Goal: Task Accomplishment & Management: Complete application form

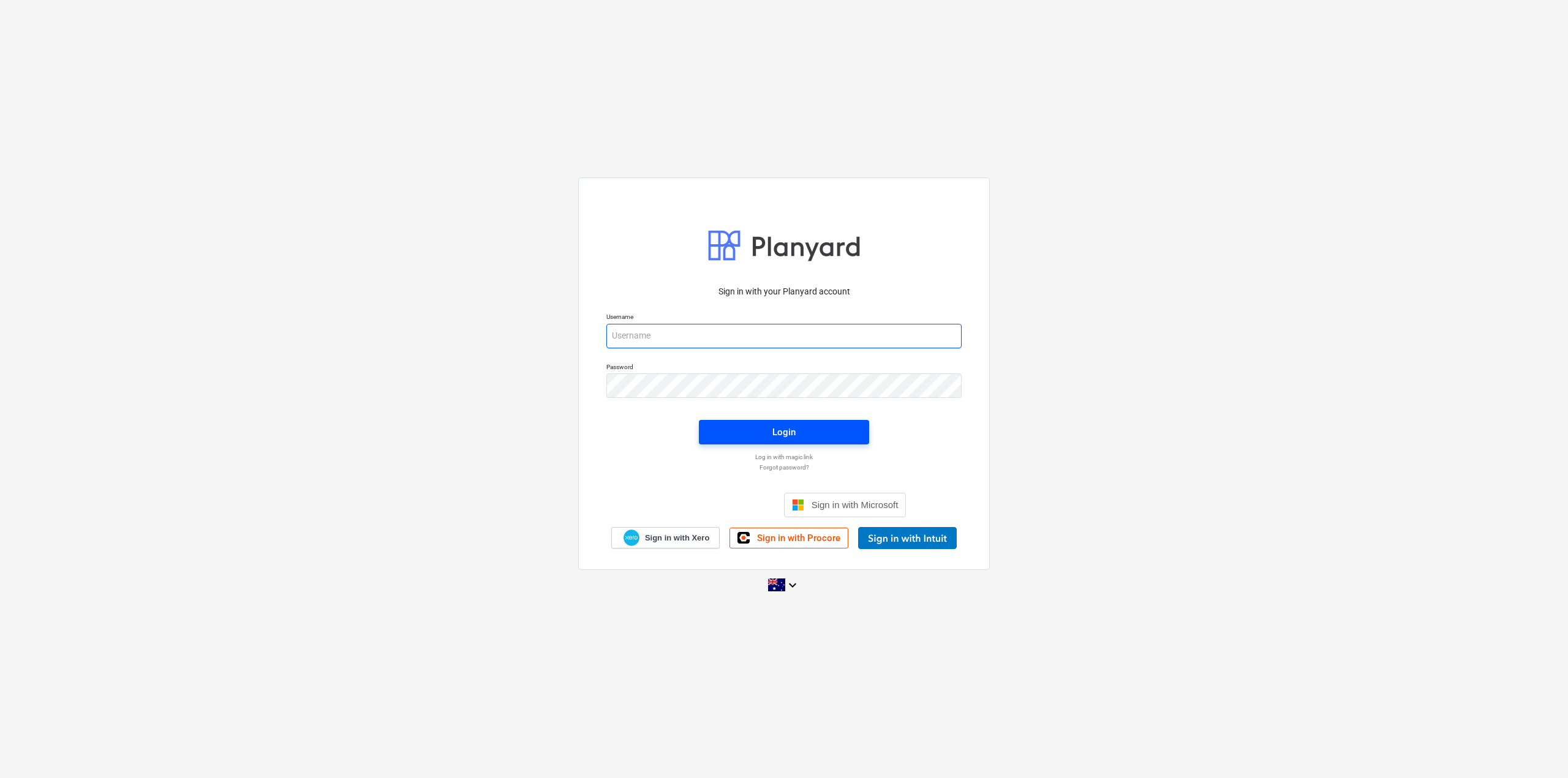
type input "[EMAIL_ADDRESS][DOMAIN_NAME]"
click at [760, 439] on span "Login" at bounding box center [783, 431] width 141 height 16
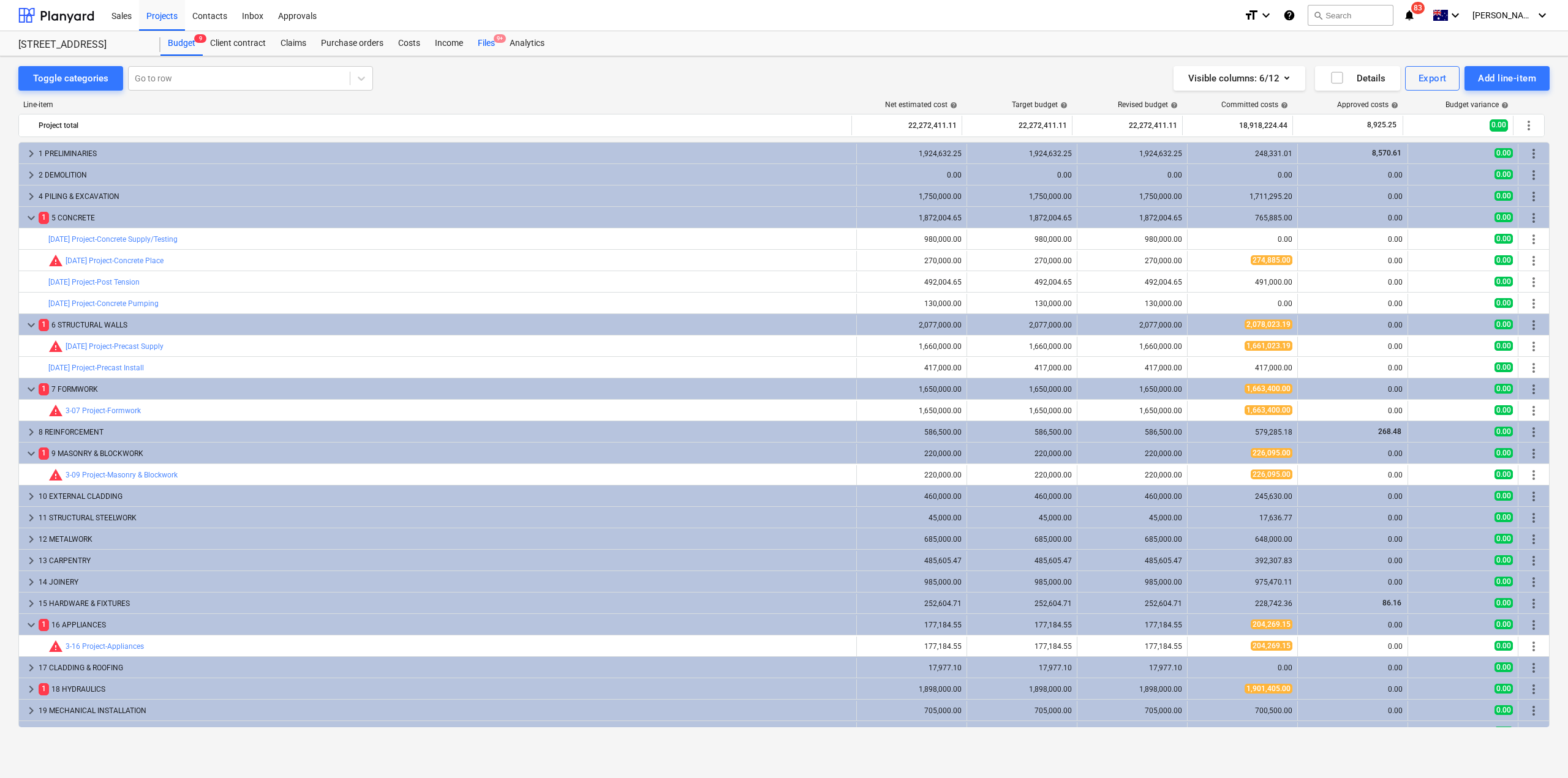
click at [488, 44] on div "Files 9+" at bounding box center [487, 44] width 32 height 24
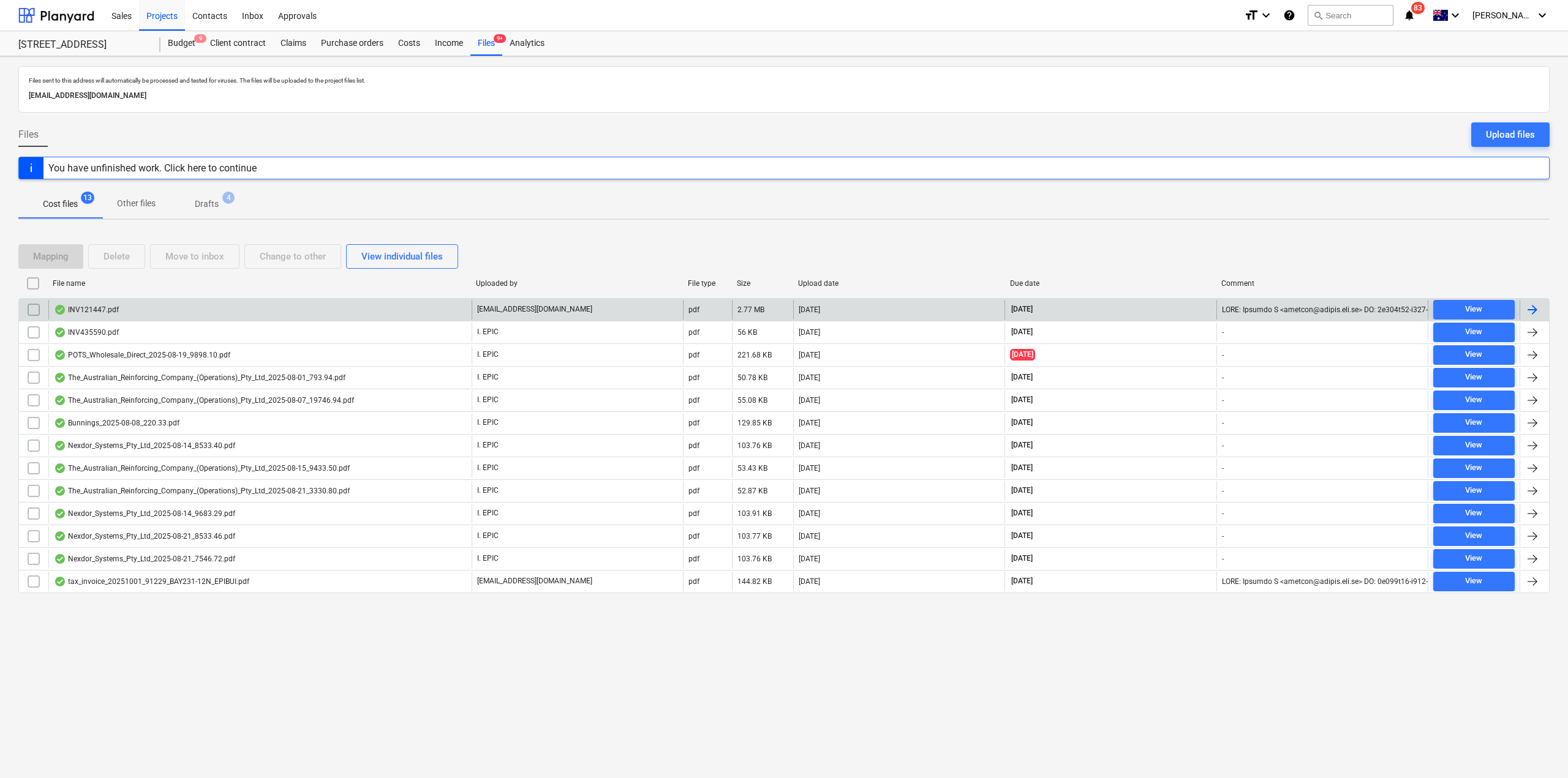
click at [183, 311] on div "INV121447.pdf" at bounding box center [260, 309] width 423 height 20
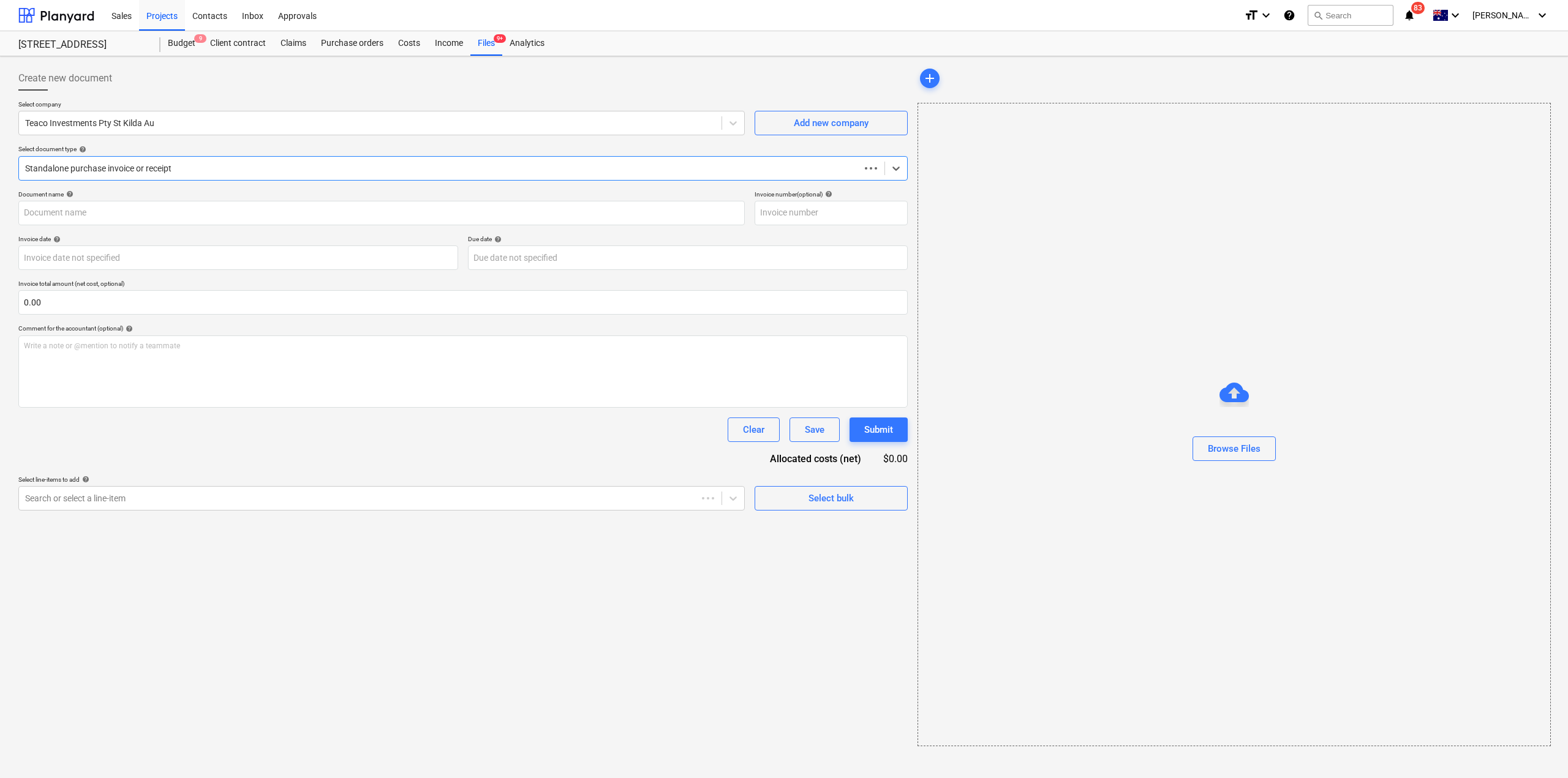
type input "121447"
type input "[DATE]"
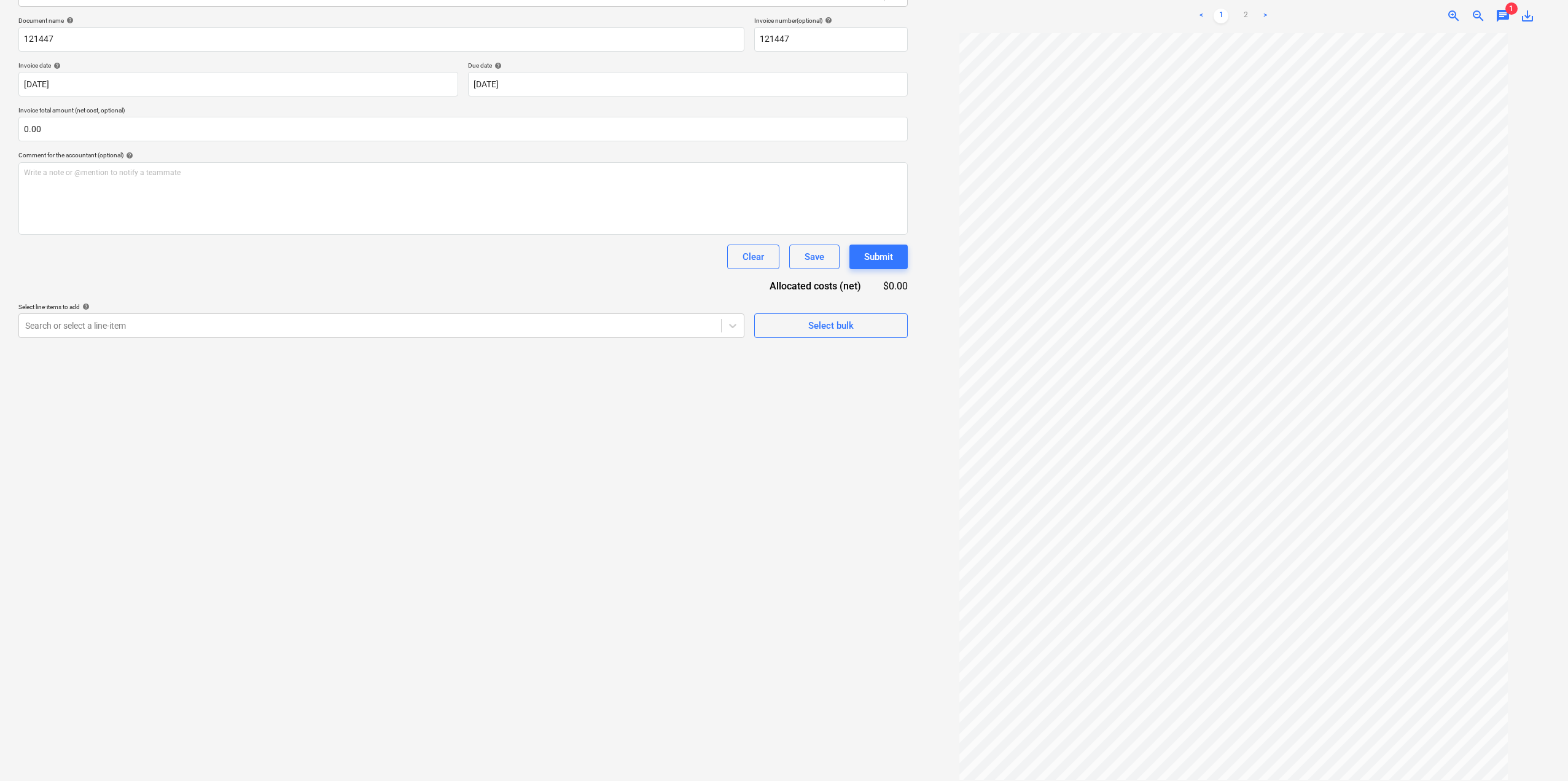
click at [378, 292] on div "Document name help 121447 Invoice number (optional) help 121447 Invoice date he…" at bounding box center [463, 178] width 889 height 322
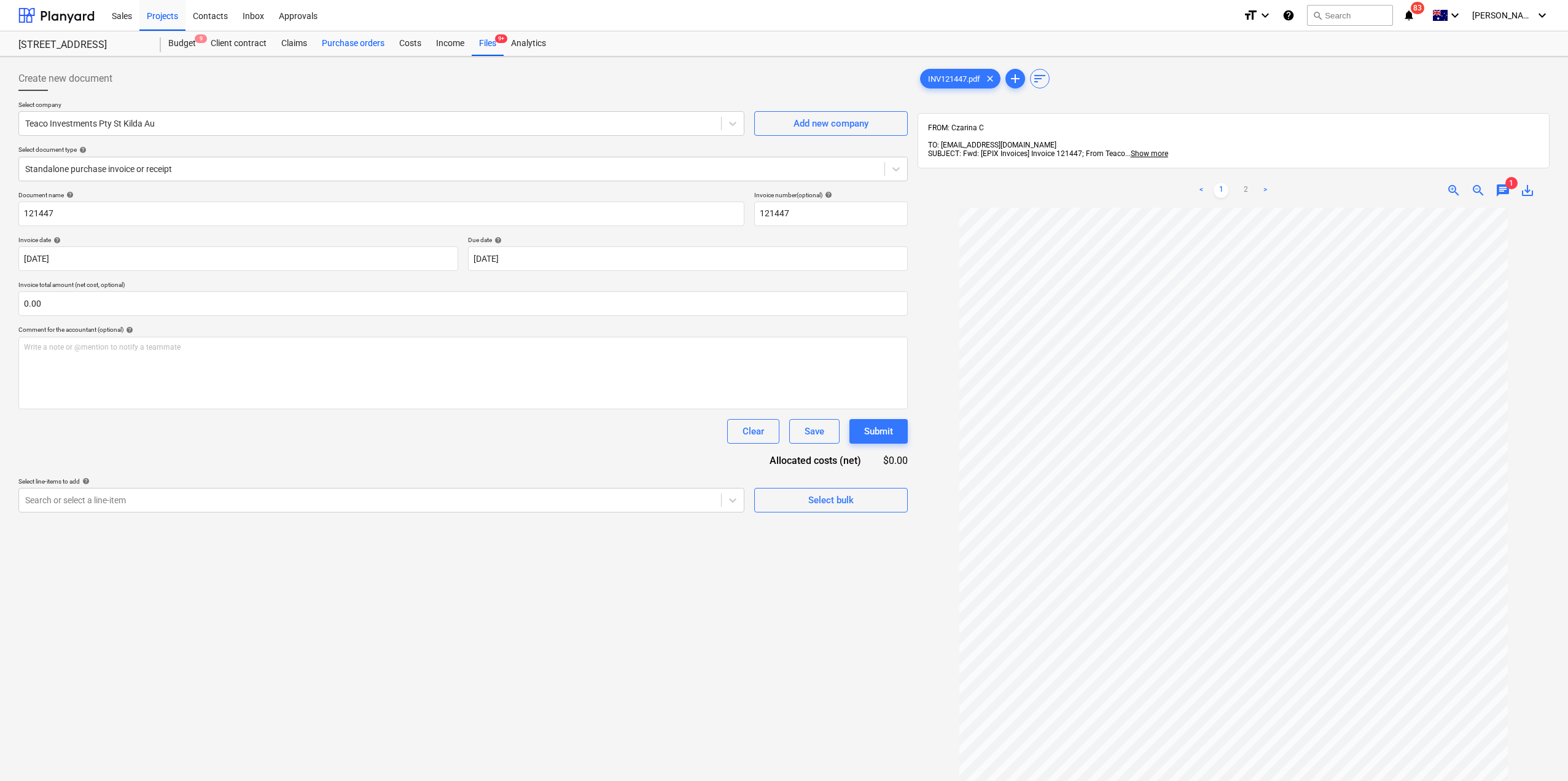
click at [355, 48] on div "Purchase orders" at bounding box center [352, 44] width 78 height 24
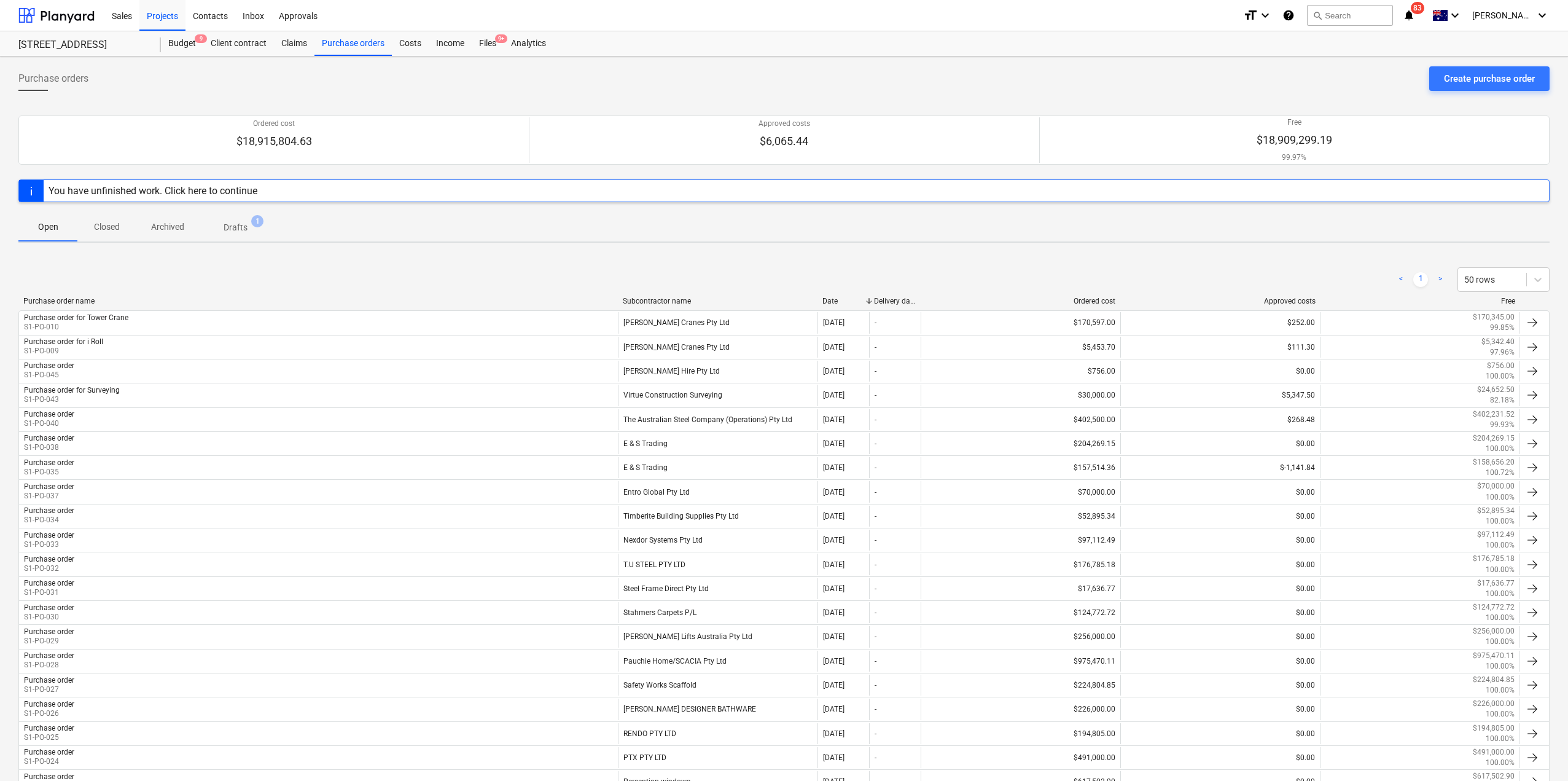
click at [298, 187] on div "You have unfinished work. Click here to continue" at bounding box center [784, 191] width 1532 height 22
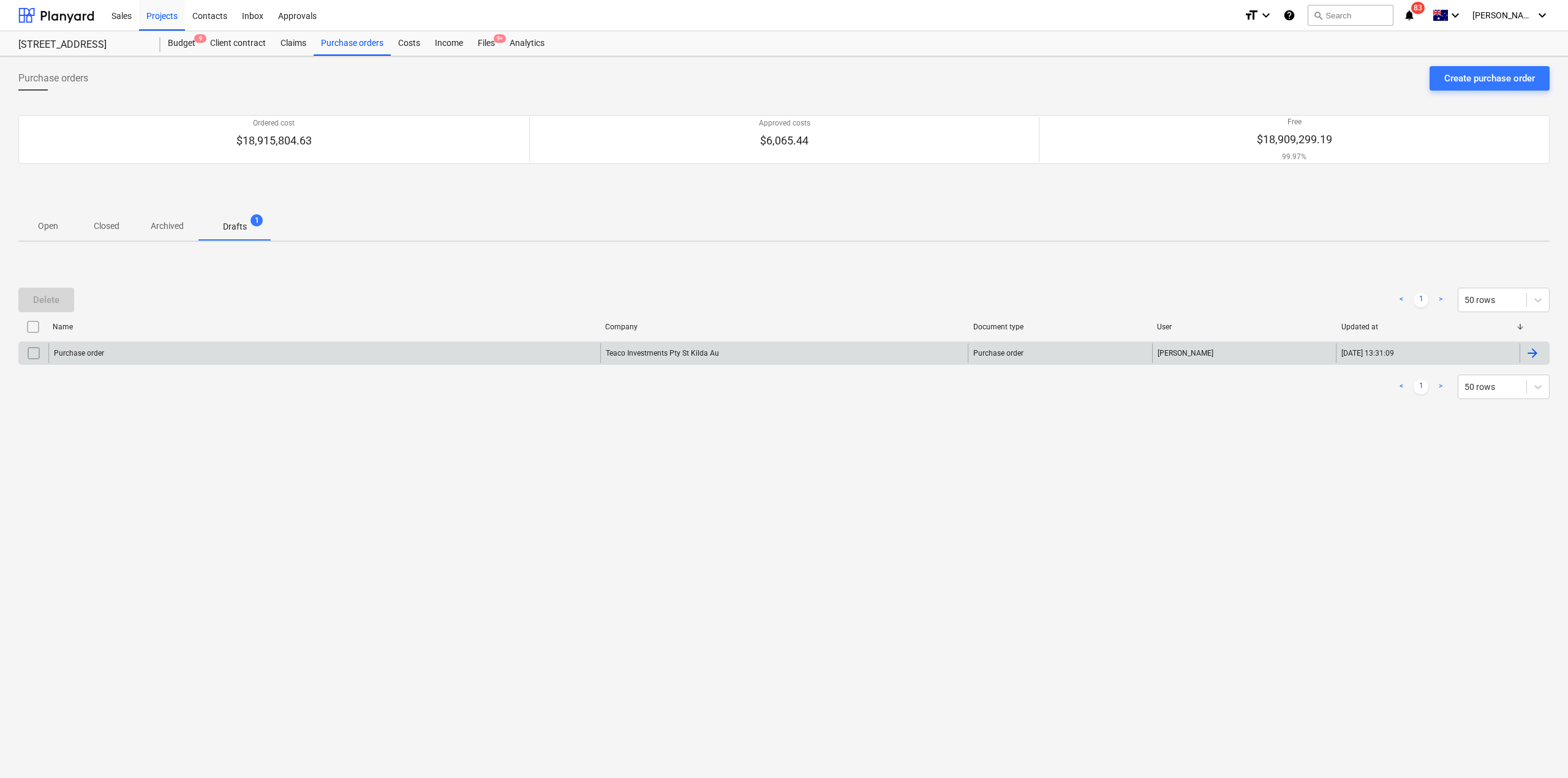
click at [708, 356] on div "Teaco Investments Pty St Kilda Au" at bounding box center [784, 353] width 368 height 20
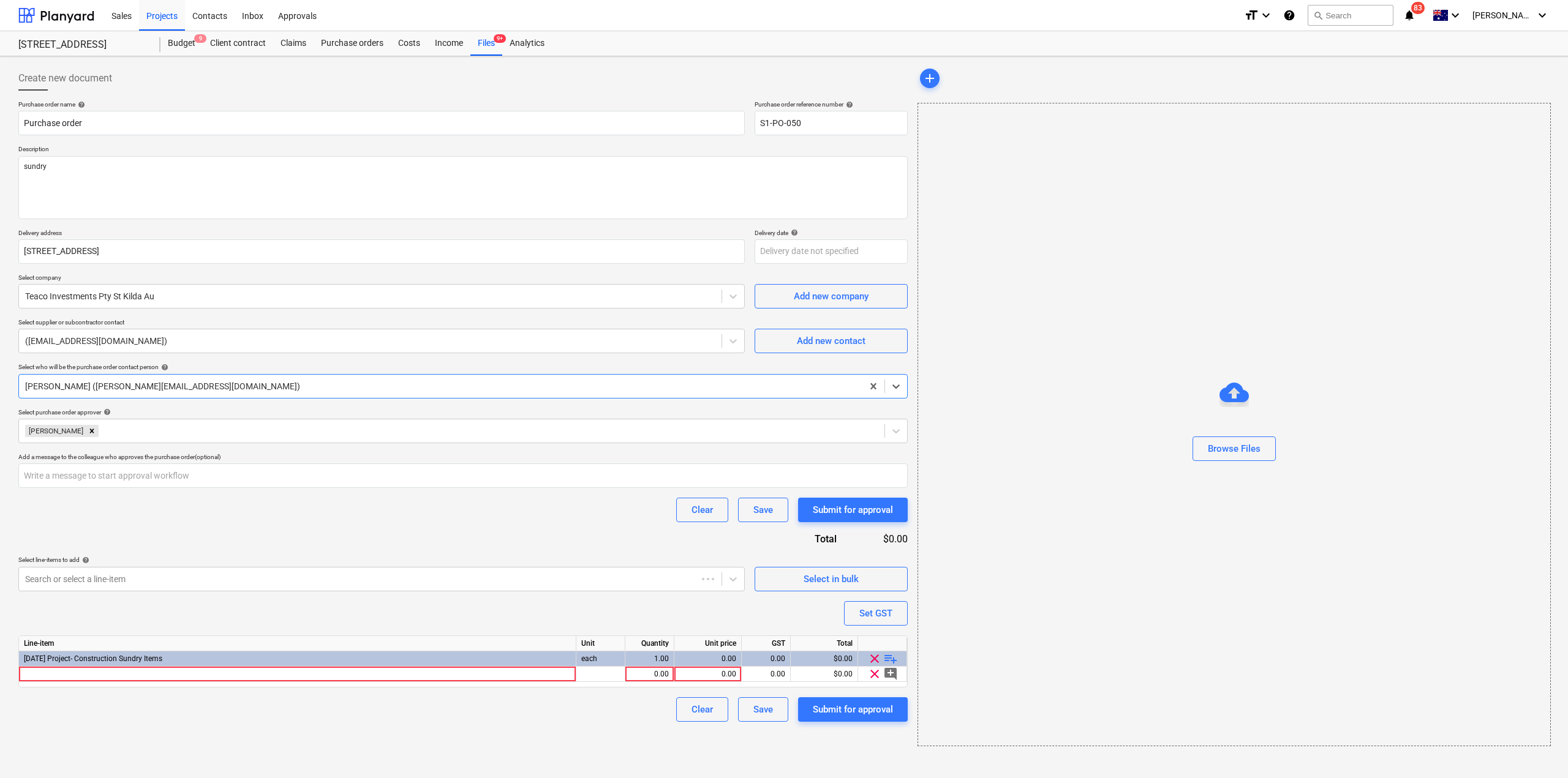
type textarea "x"
click at [227, 671] on div at bounding box center [297, 674] width 557 height 15
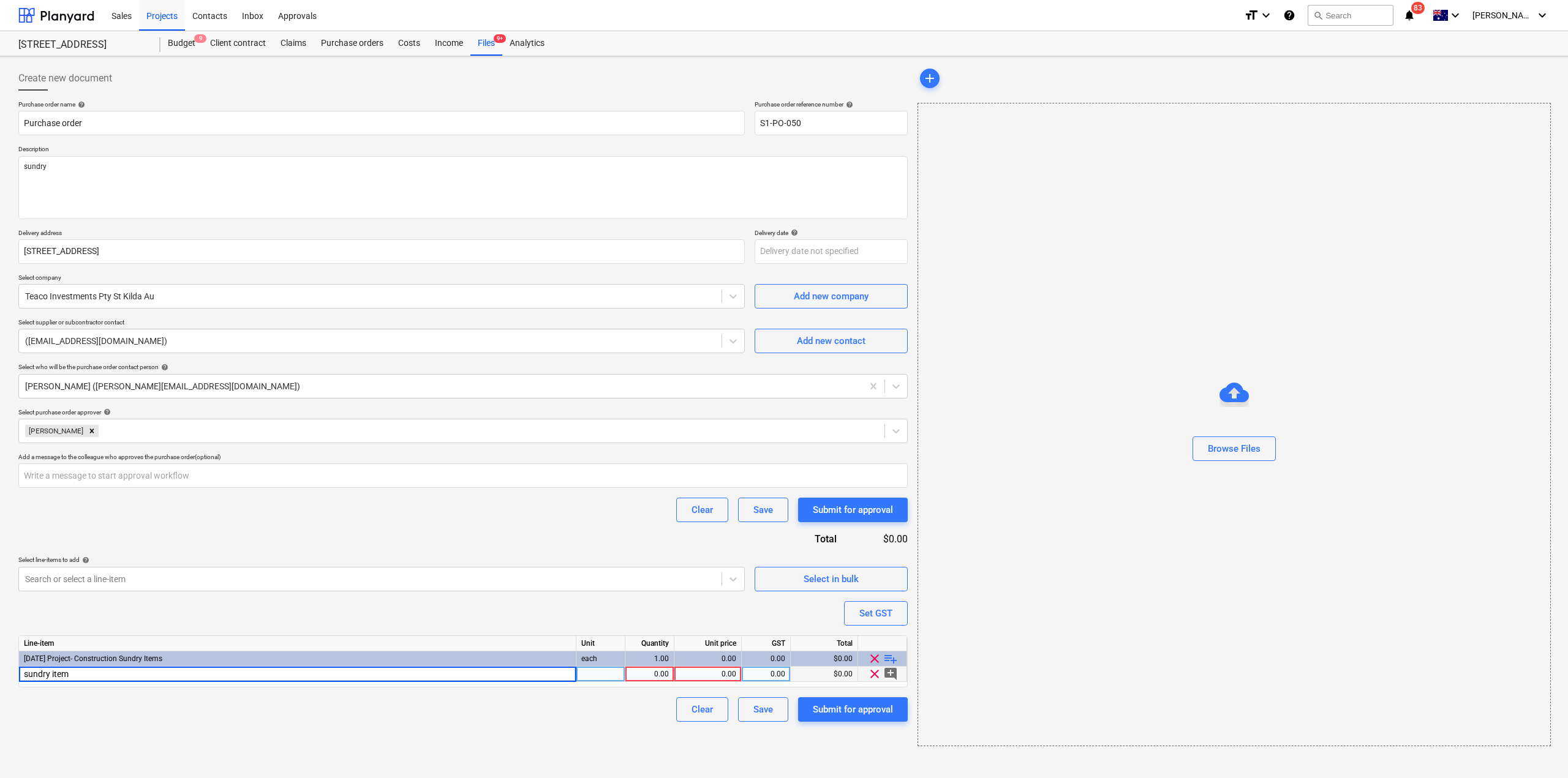
type input "sundry items"
type textarea "x"
type input "1413.42"
click at [780, 744] on div "Create new document Purchase order name help Purchase order Purchase order refe…" at bounding box center [462, 406] width 899 height 689
click at [856, 717] on div "Submit for approval" at bounding box center [853, 709] width 80 height 16
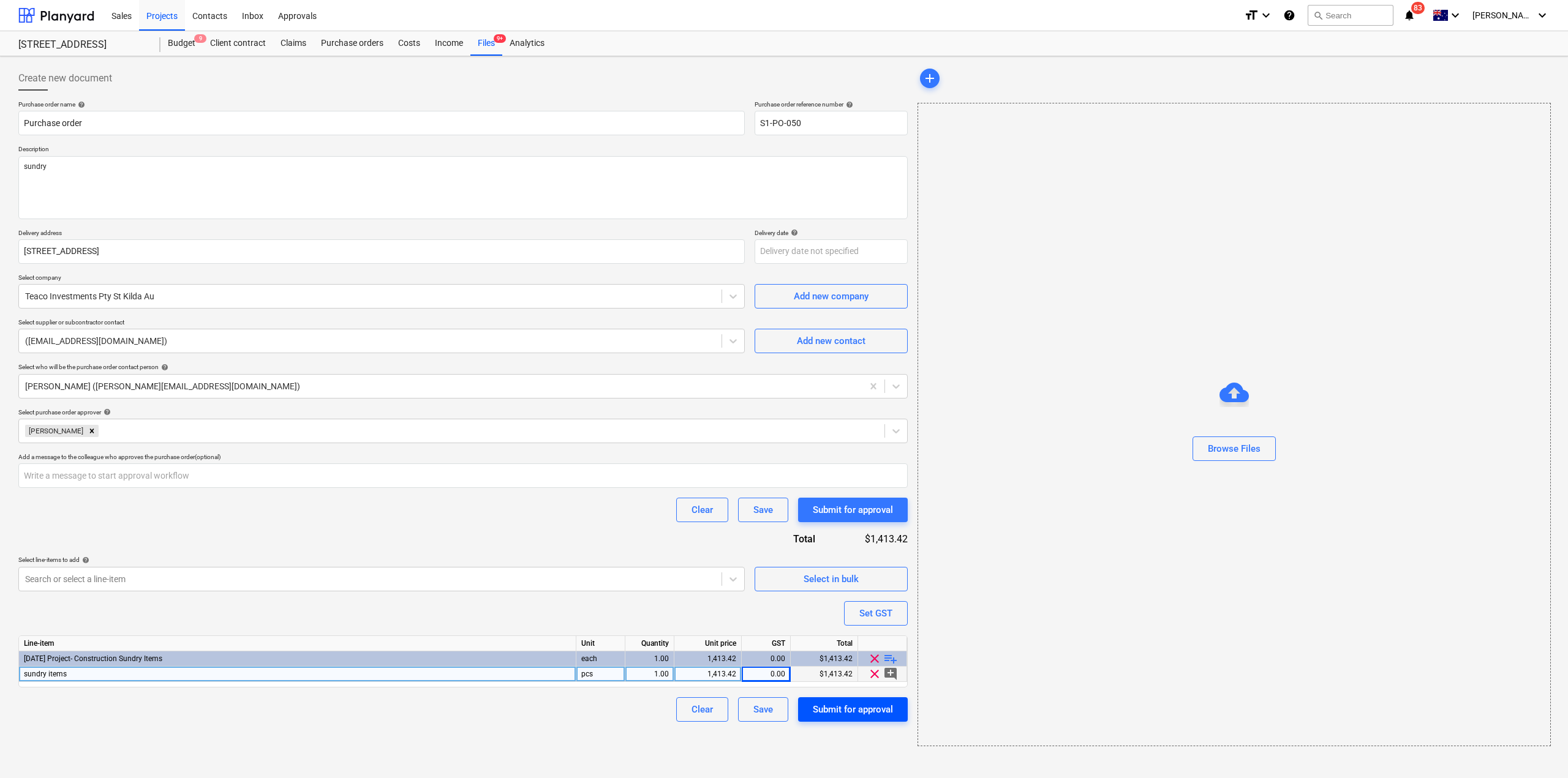
type textarea "x"
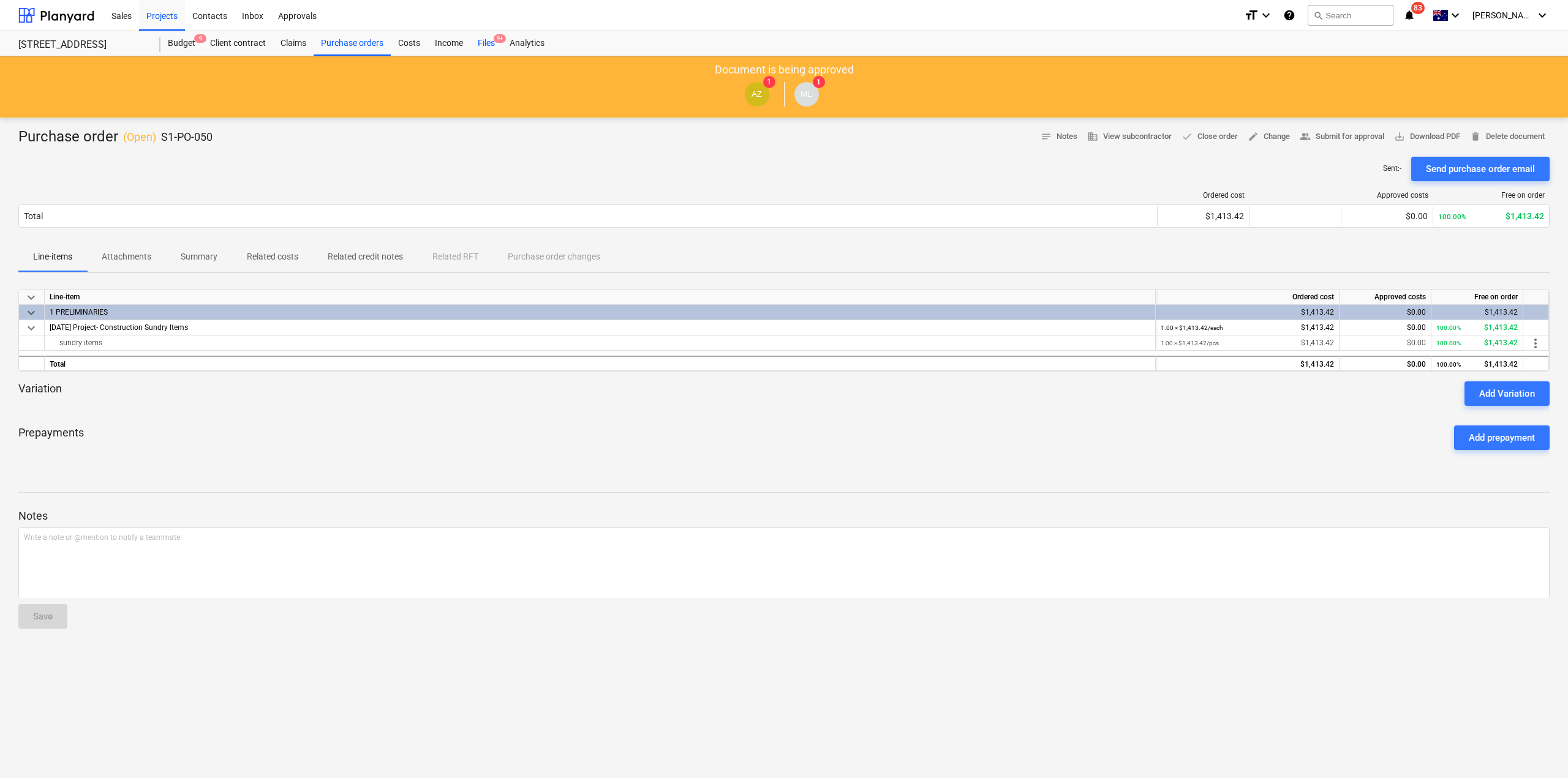
click at [492, 41] on div "Files 9+" at bounding box center [487, 44] width 32 height 24
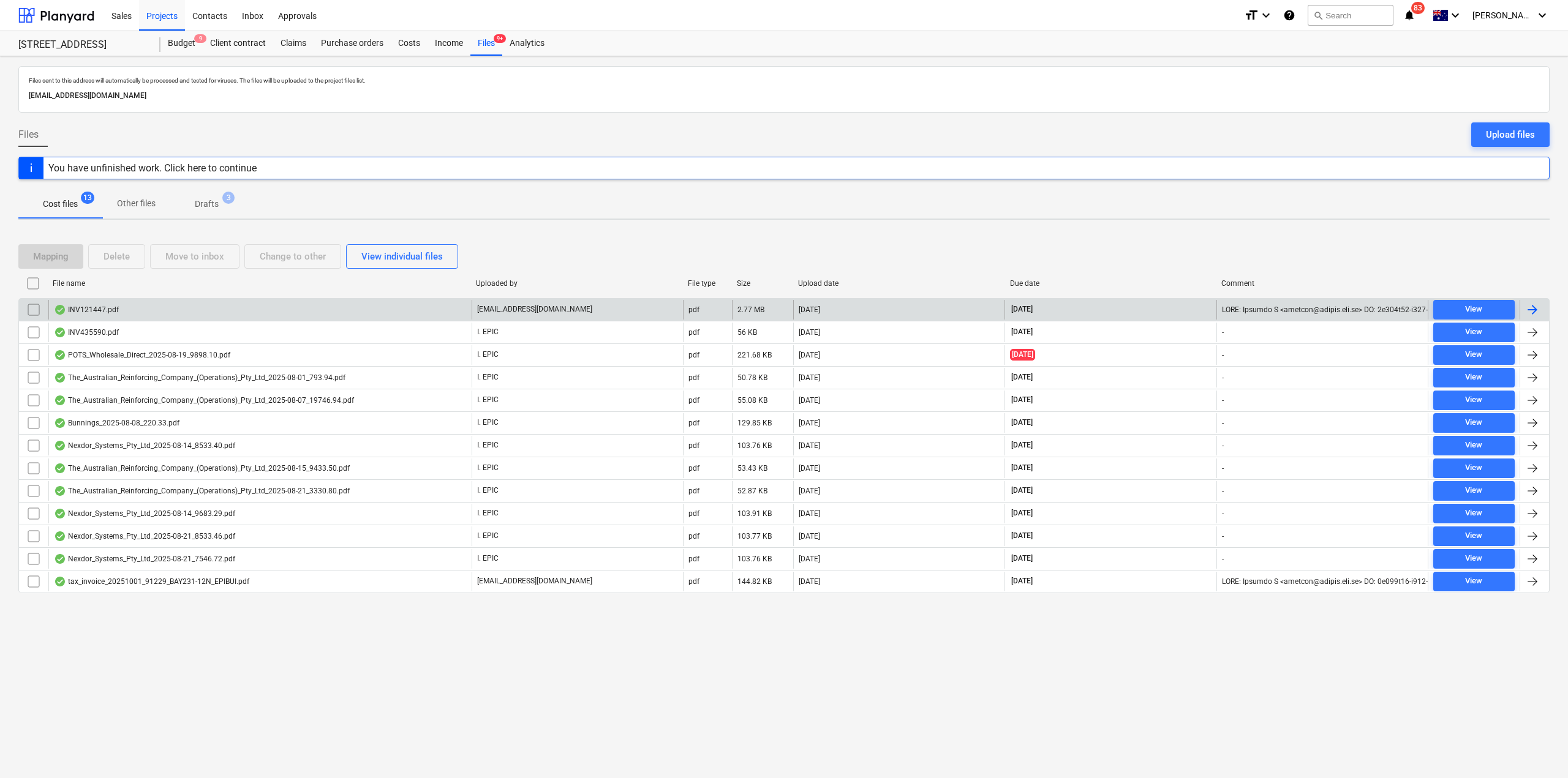
click at [626, 313] on div "[EMAIL_ADDRESS][DOMAIN_NAME]" at bounding box center [577, 309] width 212 height 20
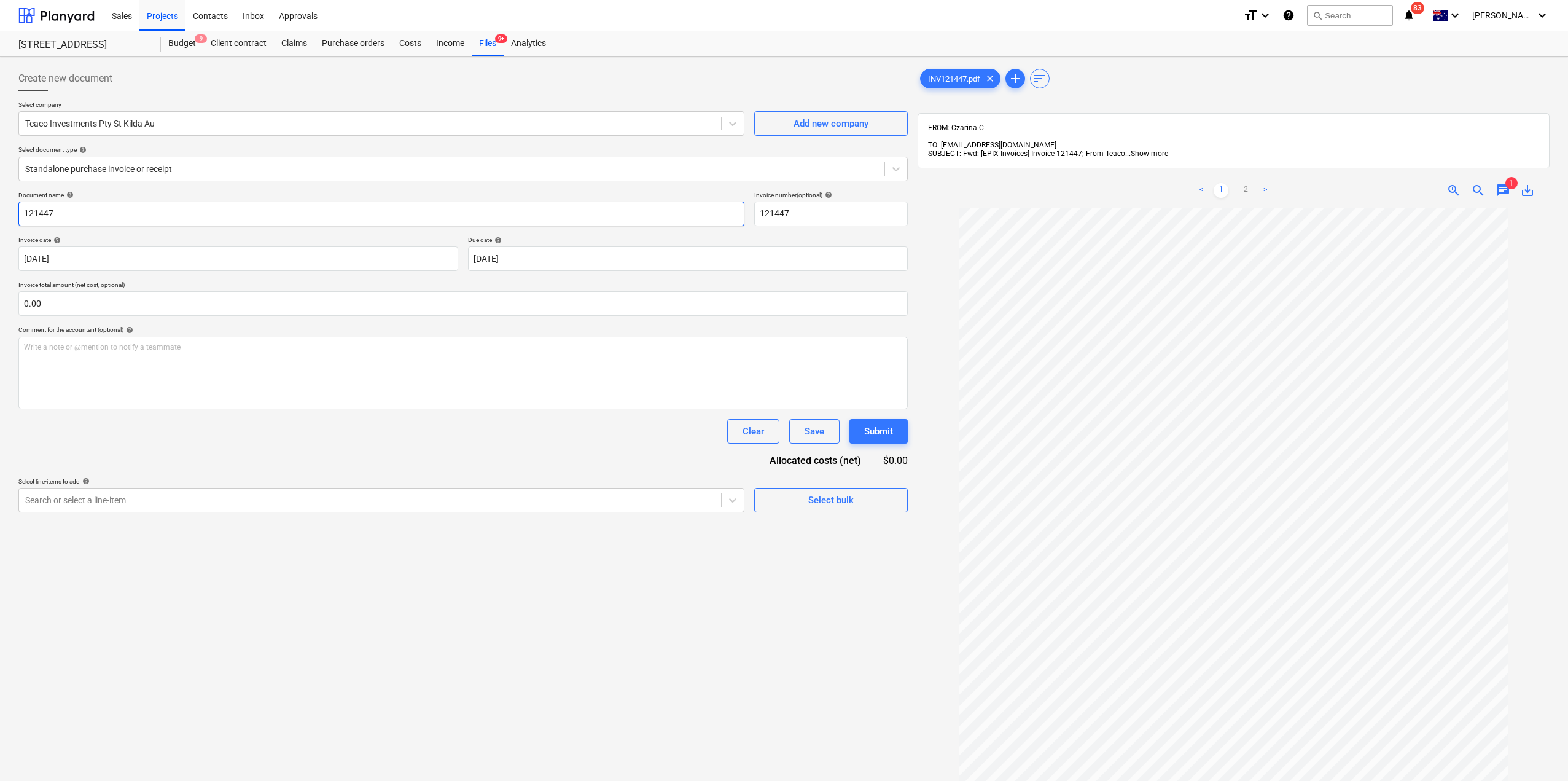
click at [239, 216] on input "121447" at bounding box center [381, 213] width 726 height 24
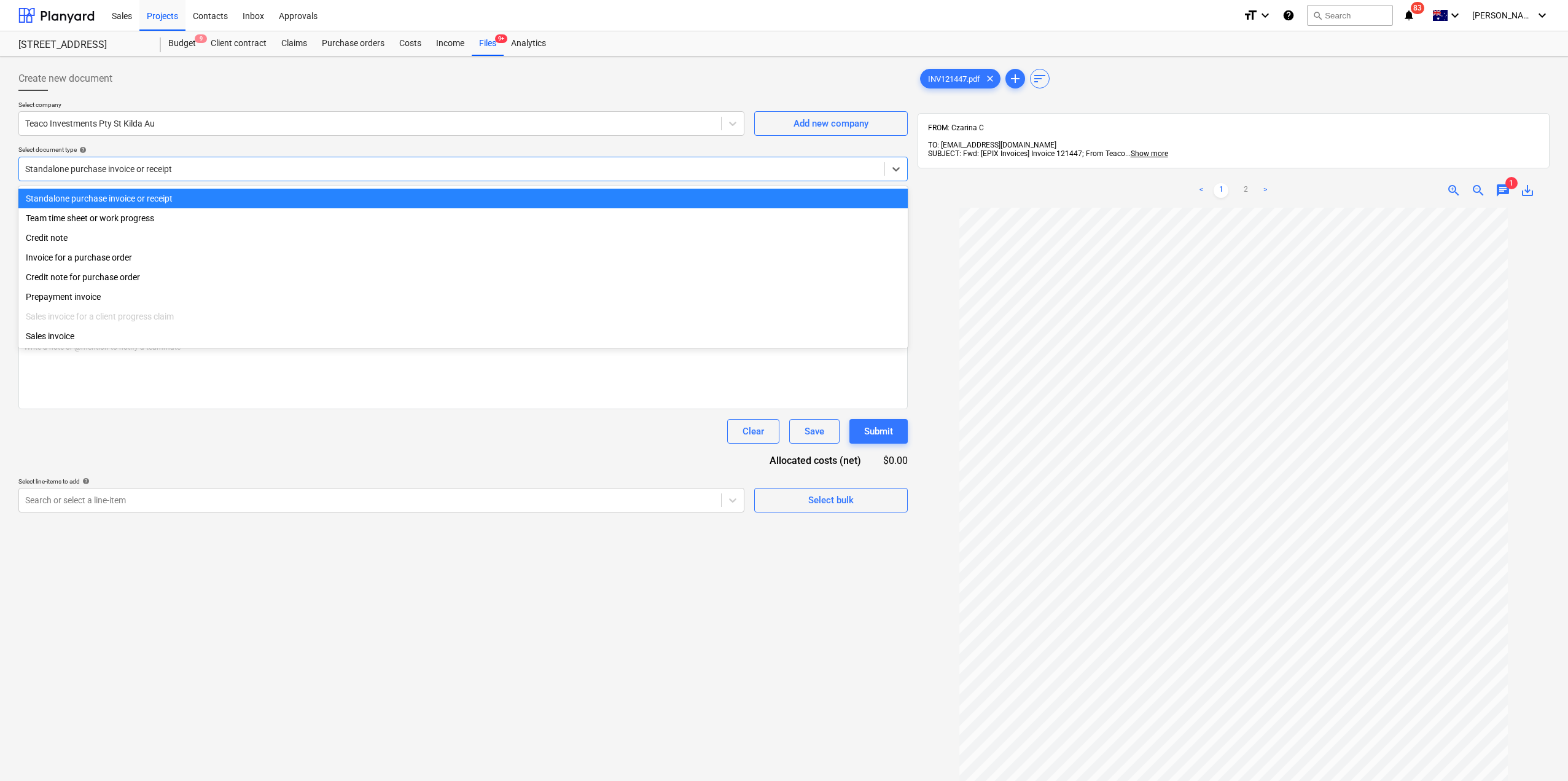
click at [278, 172] on div at bounding box center [452, 168] width 853 height 12
click at [250, 200] on div "Standalone purchase invoice or receipt" at bounding box center [463, 198] width 889 height 20
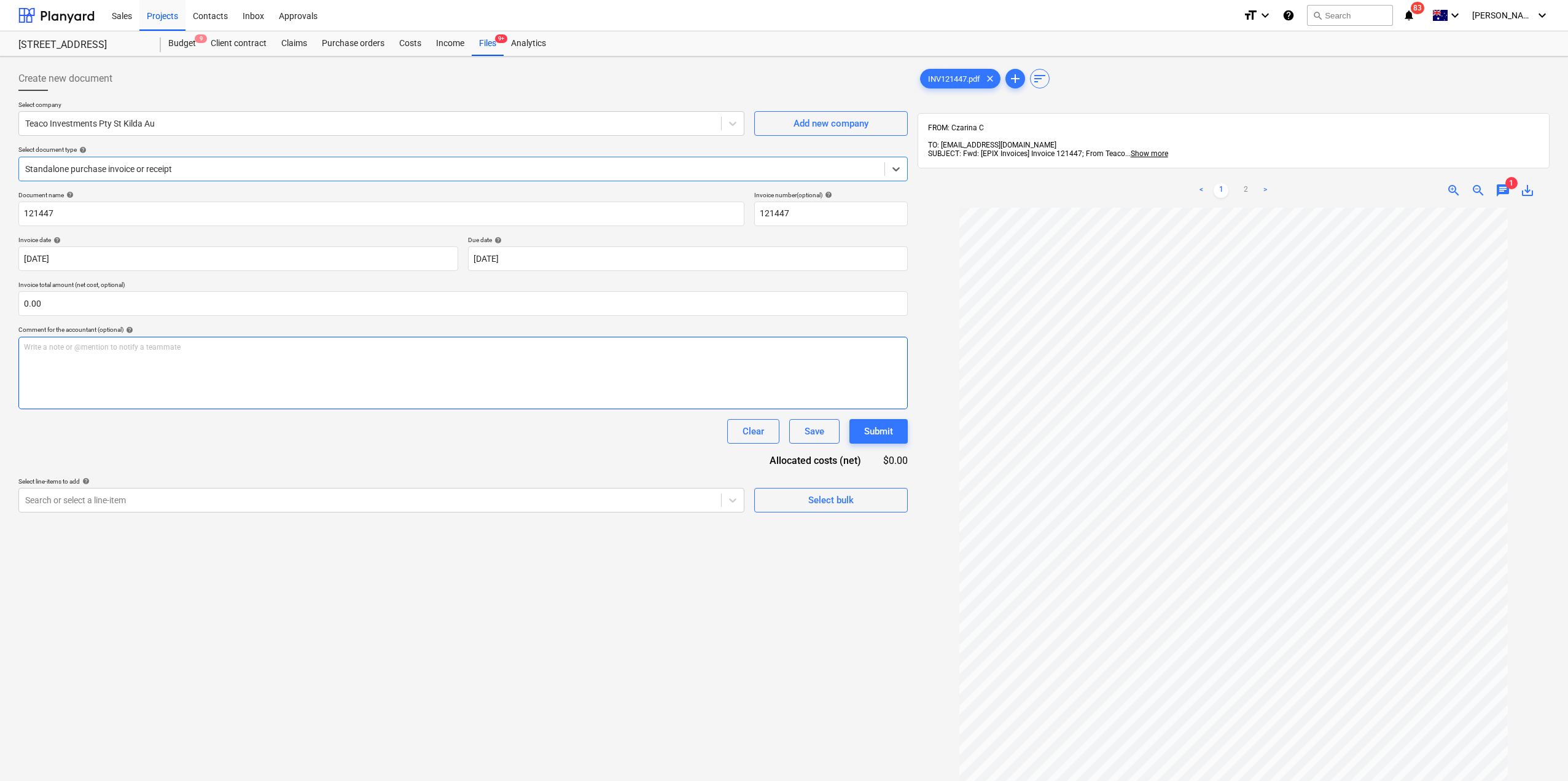
click at [215, 372] on div "Write a note or @mention to notify a teammate [PERSON_NAME]" at bounding box center [463, 373] width 889 height 73
click at [490, 49] on div "Files 9+" at bounding box center [488, 44] width 32 height 24
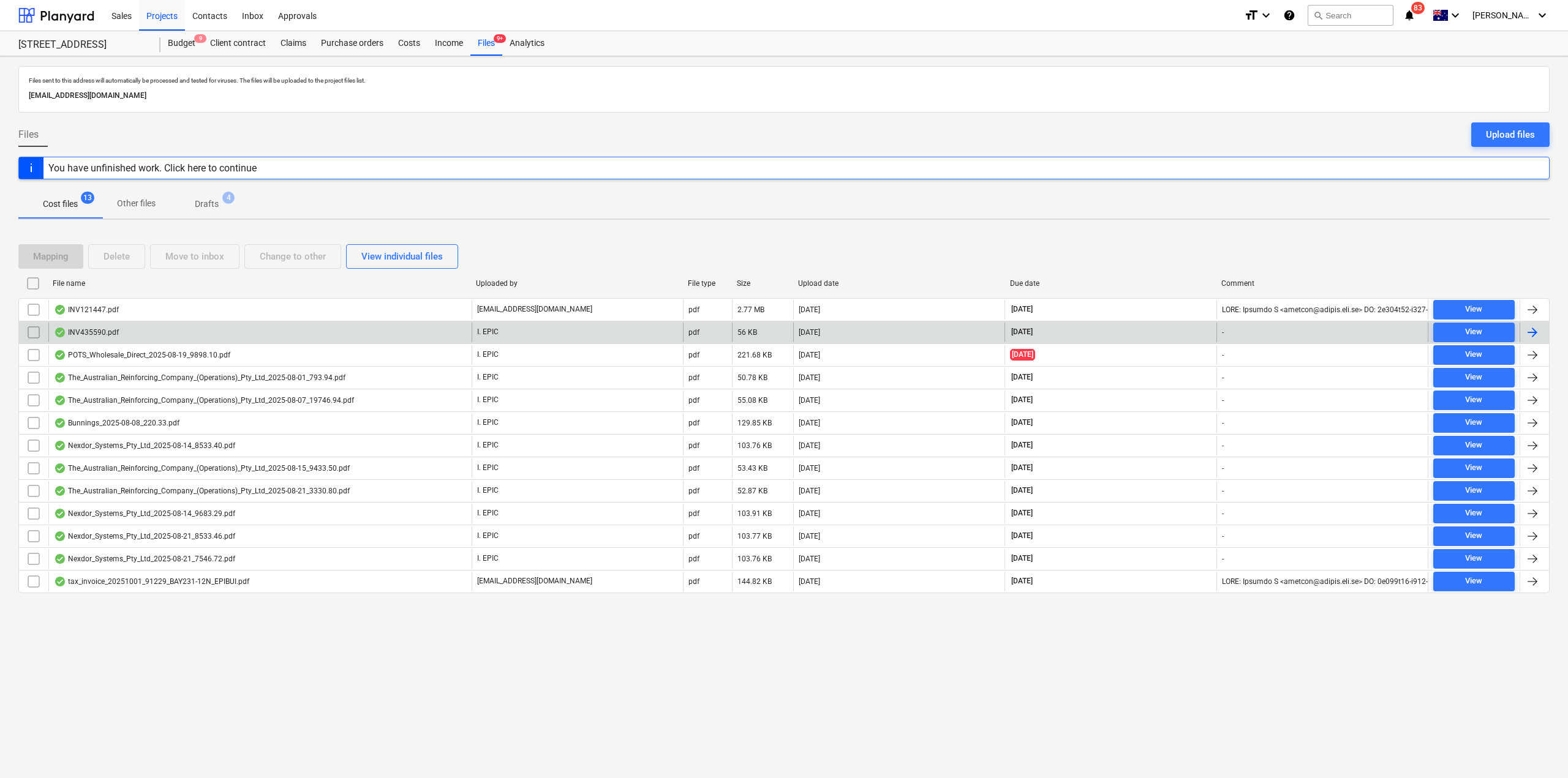
click at [138, 331] on div "INV435590.pdf" at bounding box center [260, 332] width 423 height 20
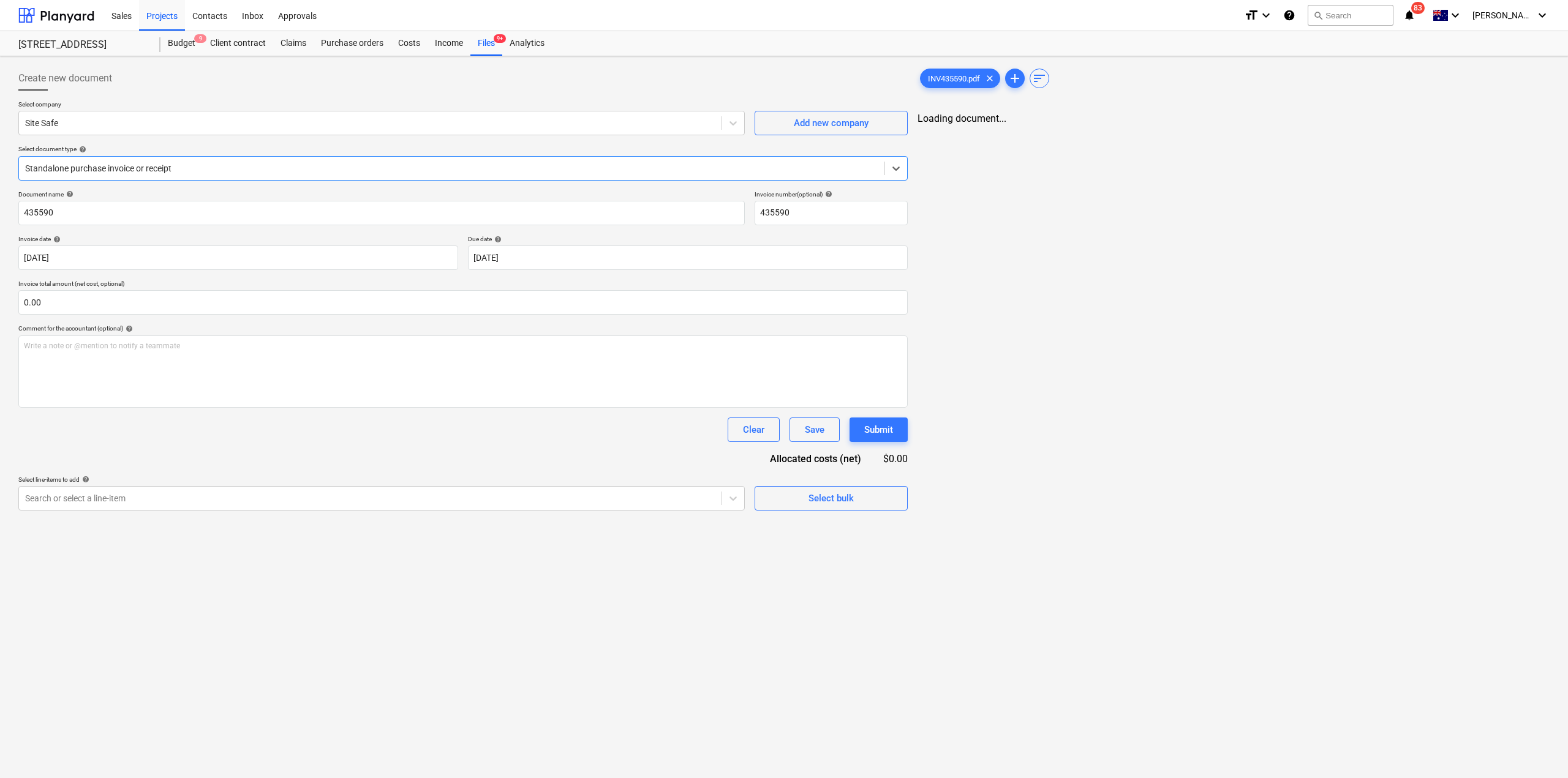
type input "435590"
type input "[DATE]"
click at [371, 46] on div "Purchase orders" at bounding box center [351, 44] width 77 height 24
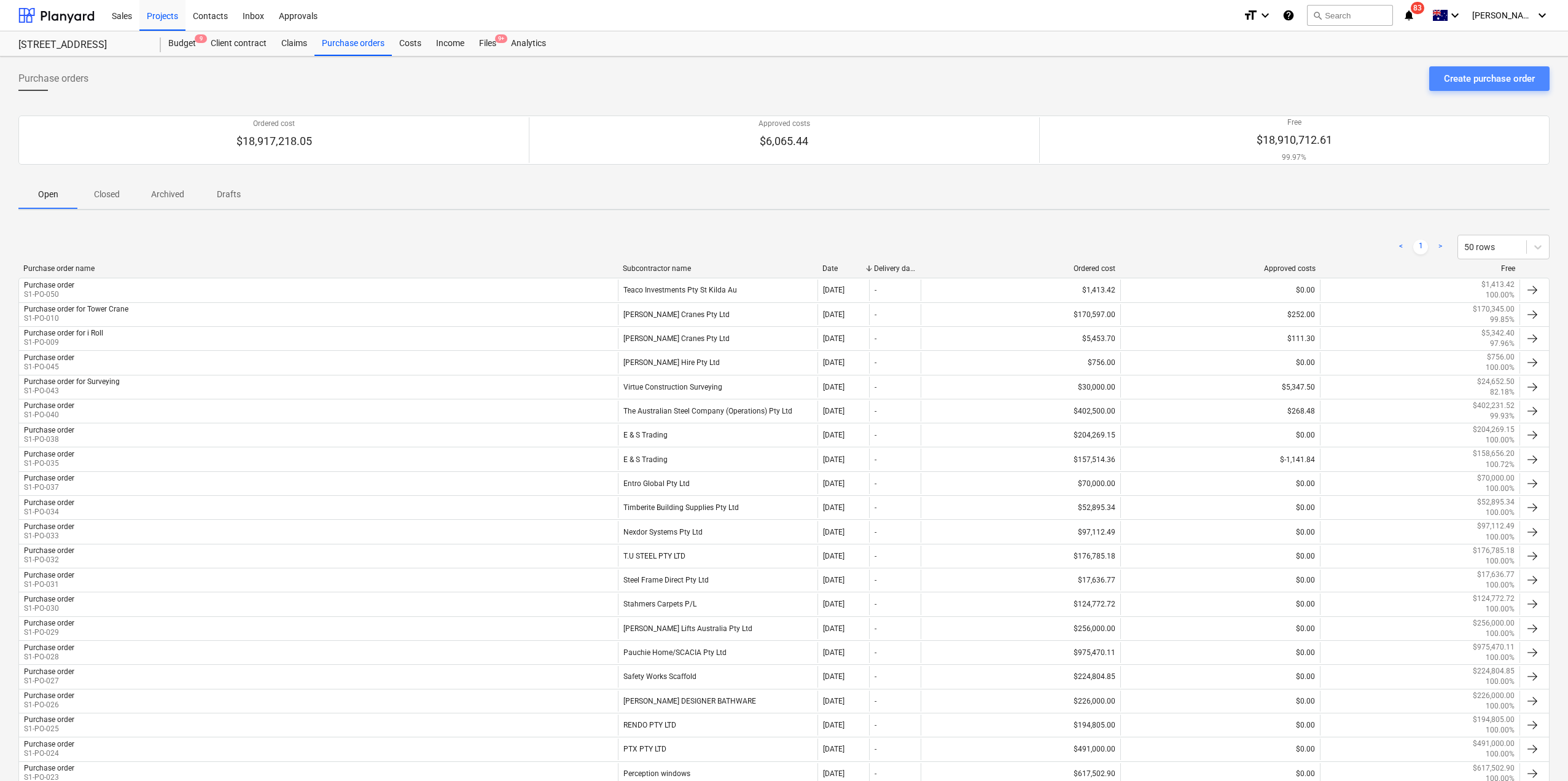
click at [1457, 83] on div "Create purchase order" at bounding box center [1489, 79] width 91 height 16
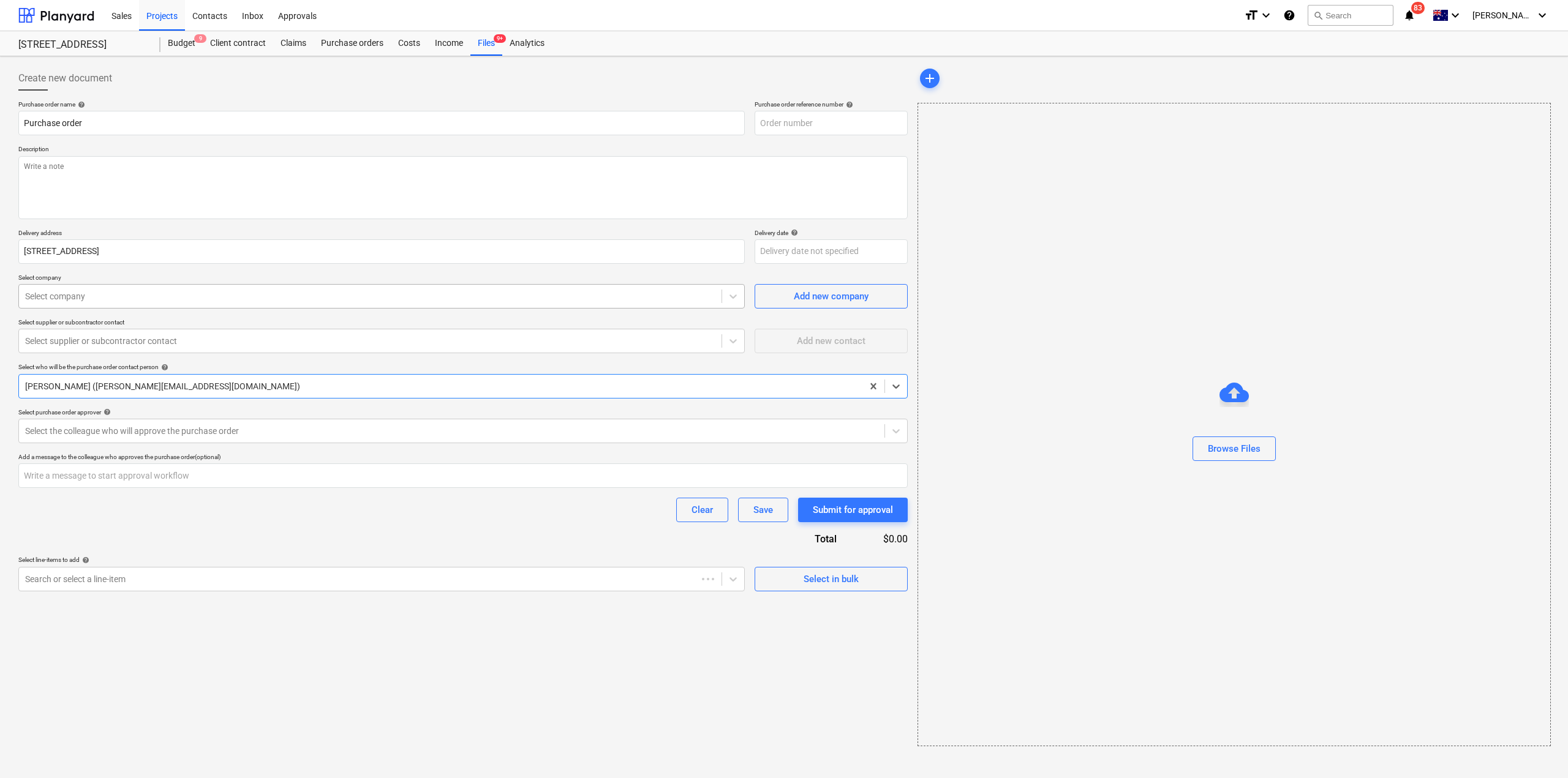
type textarea "x"
type input "S1-PO-051"
click at [226, 164] on textarea at bounding box center [463, 188] width 889 height 63
type textarea "x"
type textarea "SI"
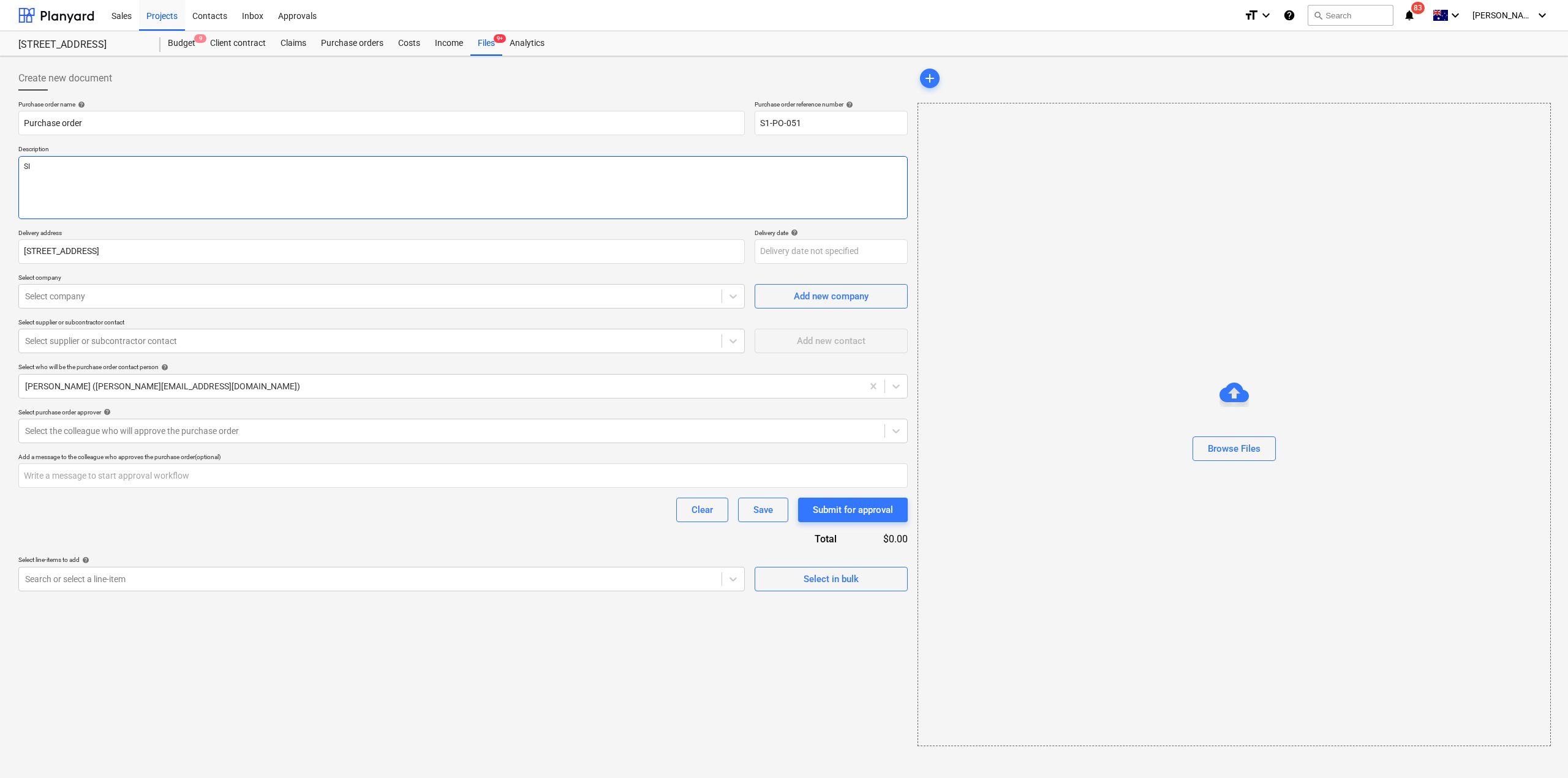
type textarea "x"
type textarea "SIT"
type textarea "x"
type textarea "SITE"
type textarea "x"
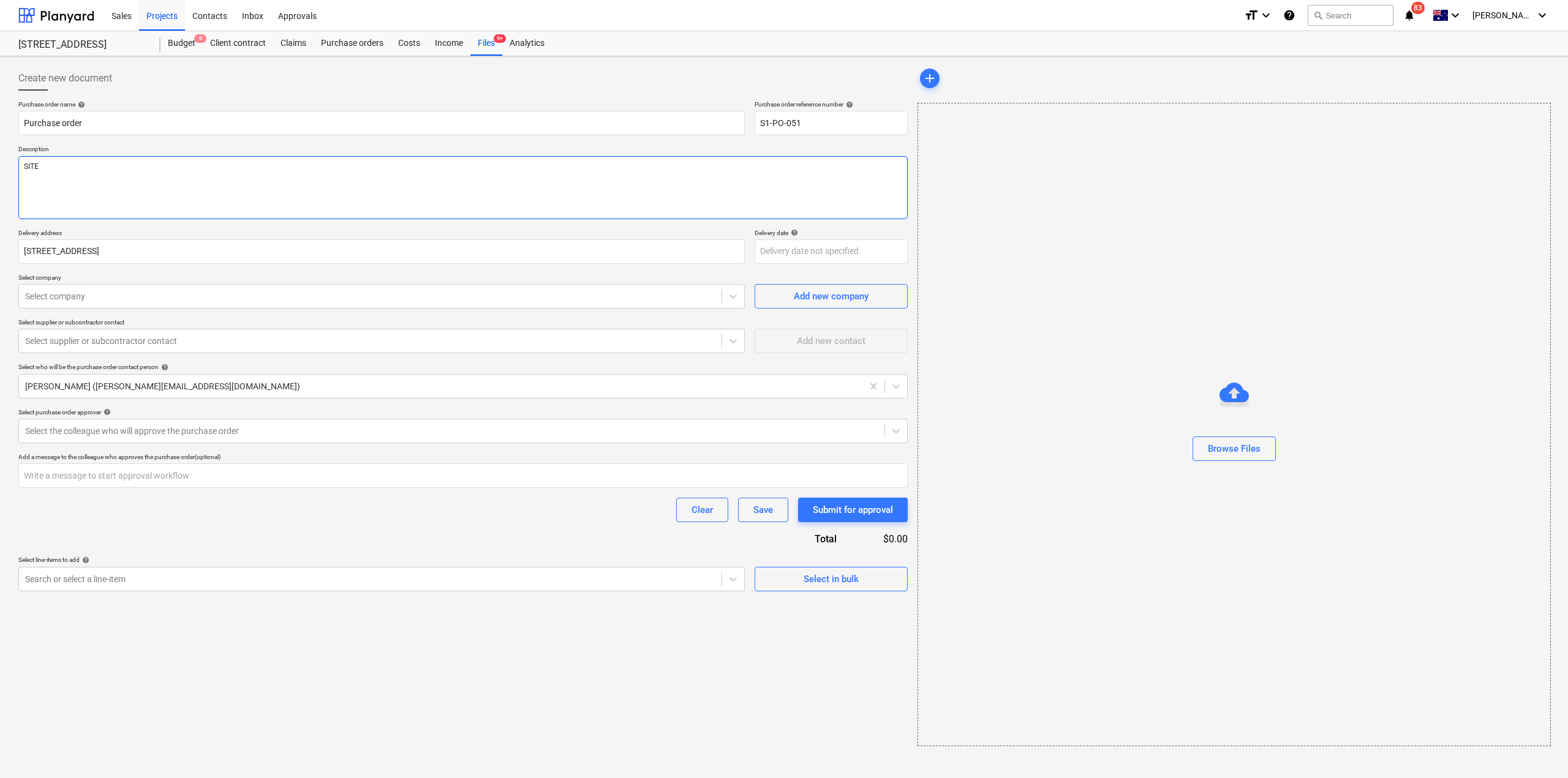
type textarea "SITE"
type textarea "x"
type textarea "SITE S"
type textarea "x"
type textarea "SITE SA"
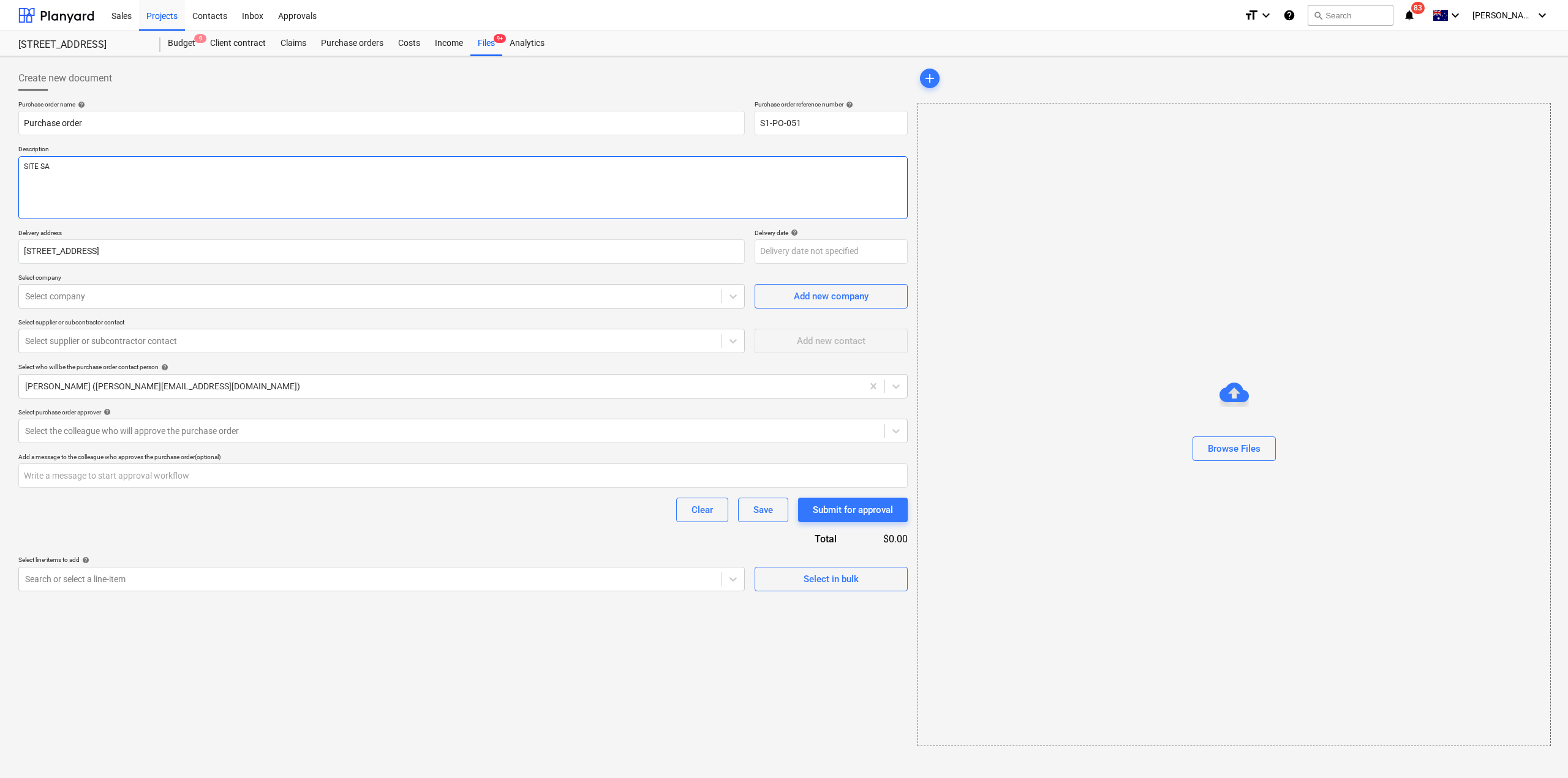
type textarea "x"
type textarea "SITE SAF"
type textarea "x"
type textarea "SITE SAFE"
type textarea "x"
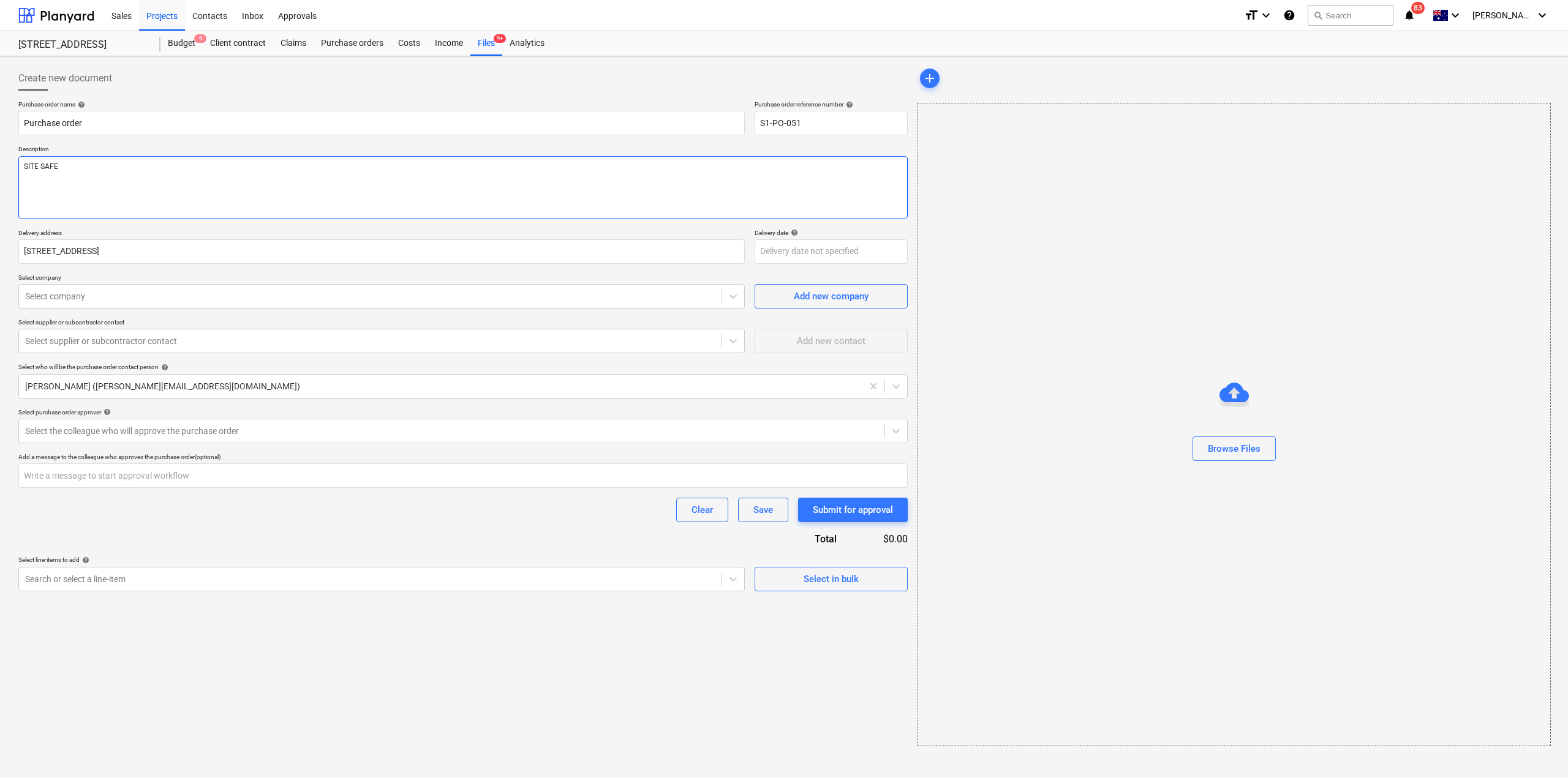
type textarea "SITE SAFE"
type textarea "x"
type textarea "SITE SAFE -"
type textarea "x"
type textarea "SITE SAFE -"
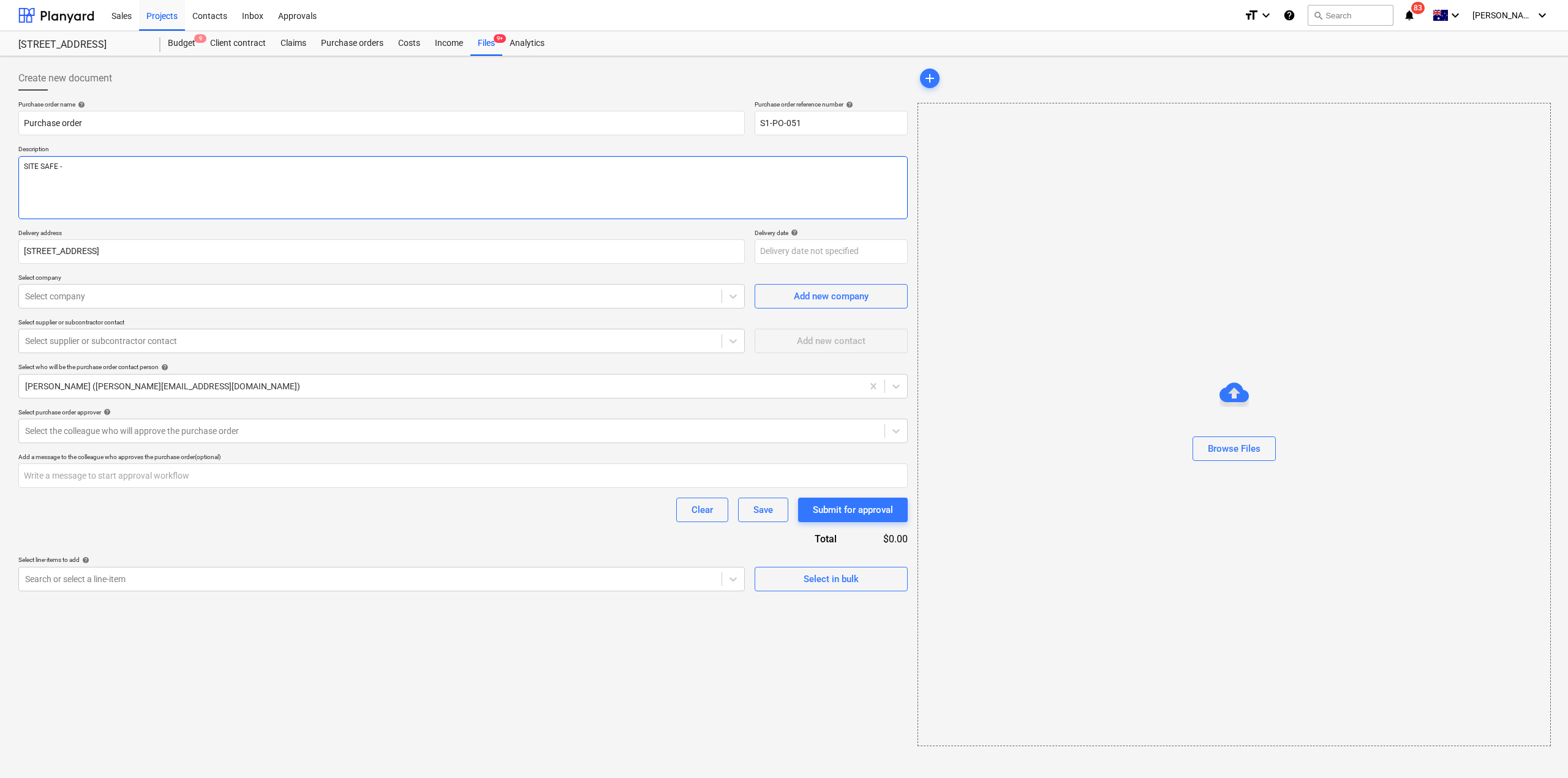
type textarea "x"
type textarea "SITE SAFE - H"
type textarea "x"
type textarea "SITE SAFE - HIR"
type textarea "x"
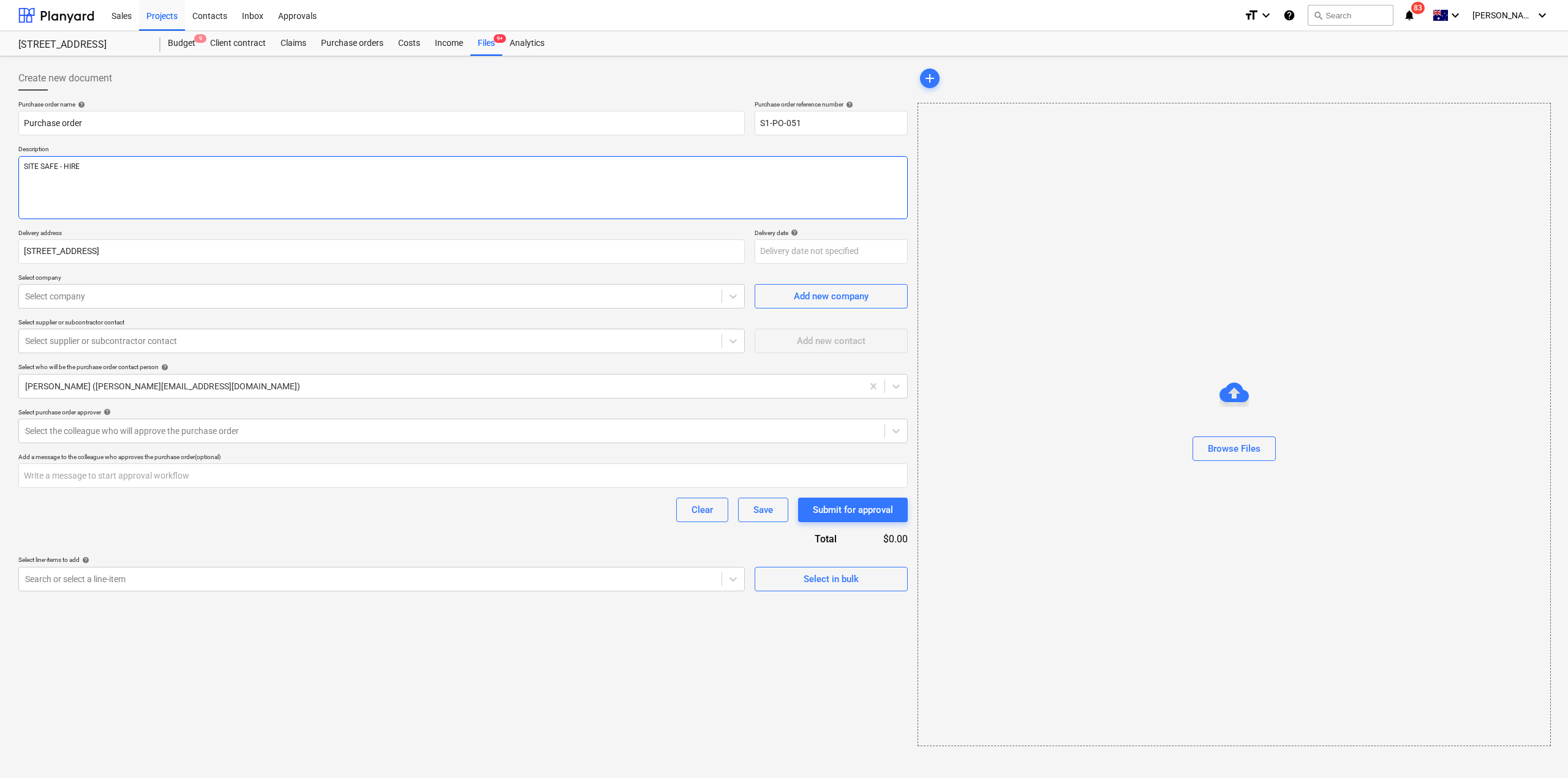
type textarea "SITE SAFE - HIRE"
type textarea "x"
type textarea "SITE SAFE - HIRE U"
type textarea "x"
type textarea "SITE SAFE - HIRE UP"
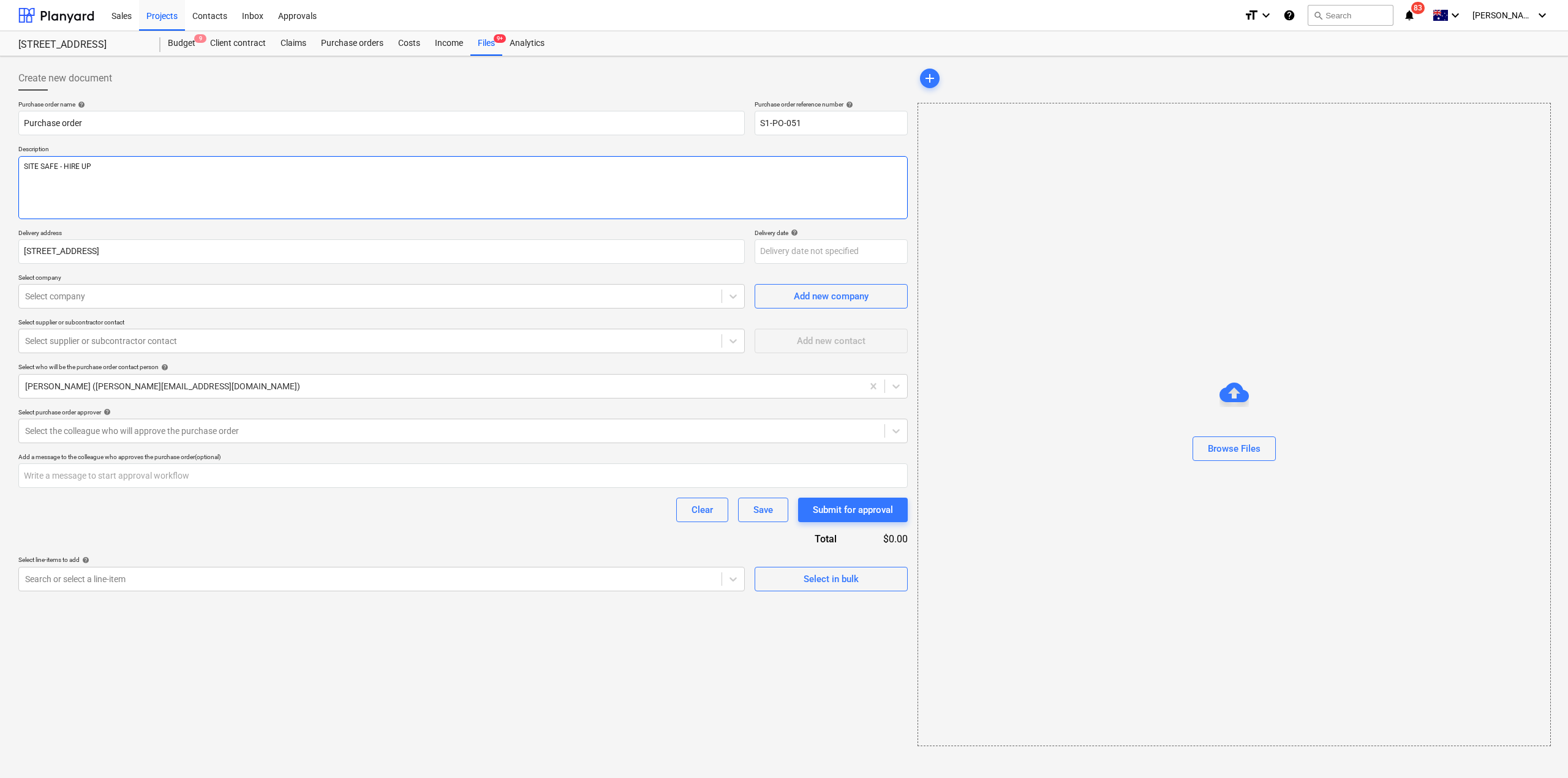
type textarea "x"
type textarea "SITE SAFE - HIRE UP T"
type textarea "x"
type textarea "SITE SAFE - HIRE UP TO"
type textarea "x"
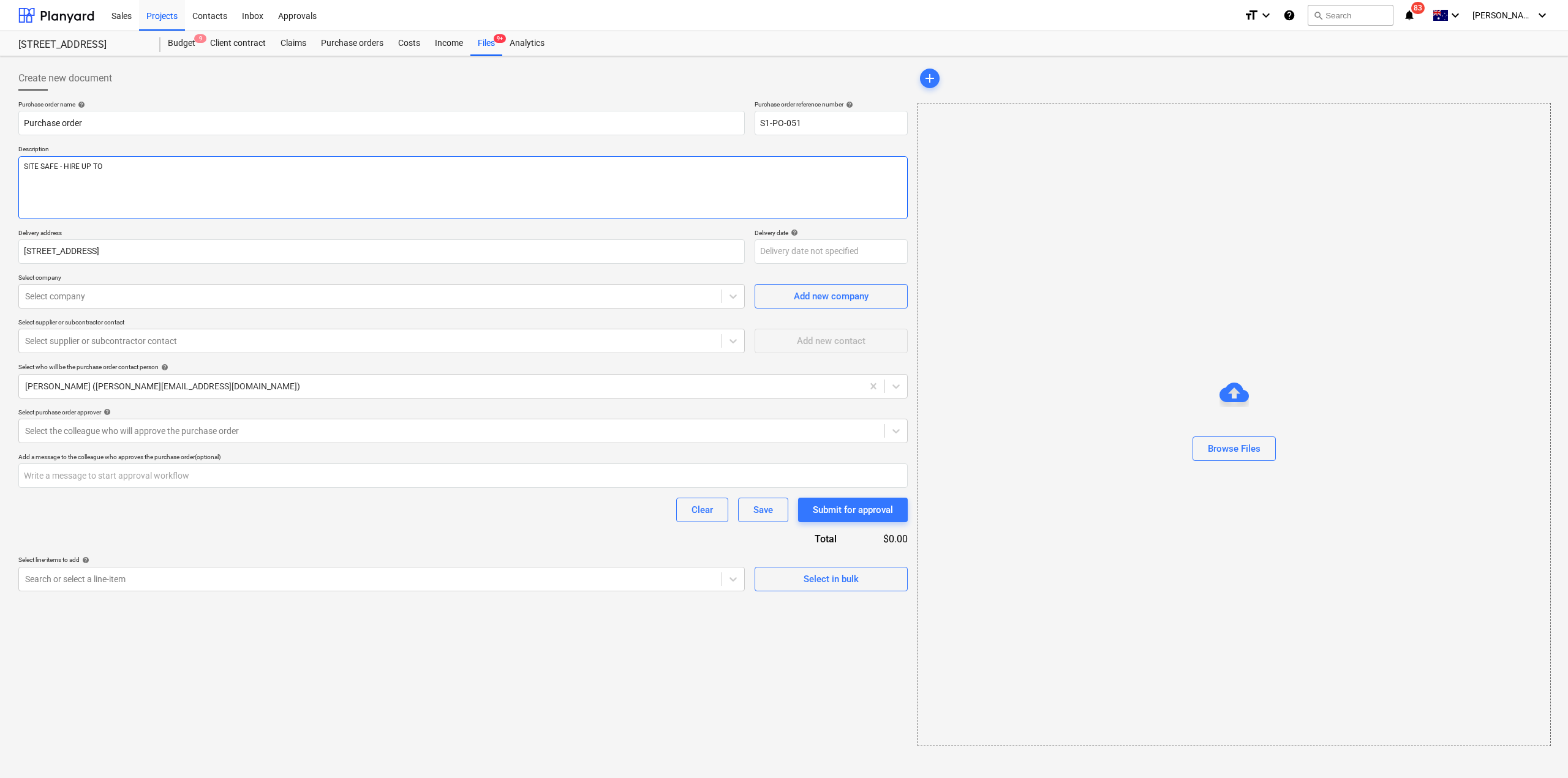
type textarea "SITE SAFE - HIRE UP TO"
type textarea "x"
type textarea "SITE SAFE - HIRE UP TO 2"
type textarea "x"
type textarea "SITE SAFE - HIRE UP TO 28"
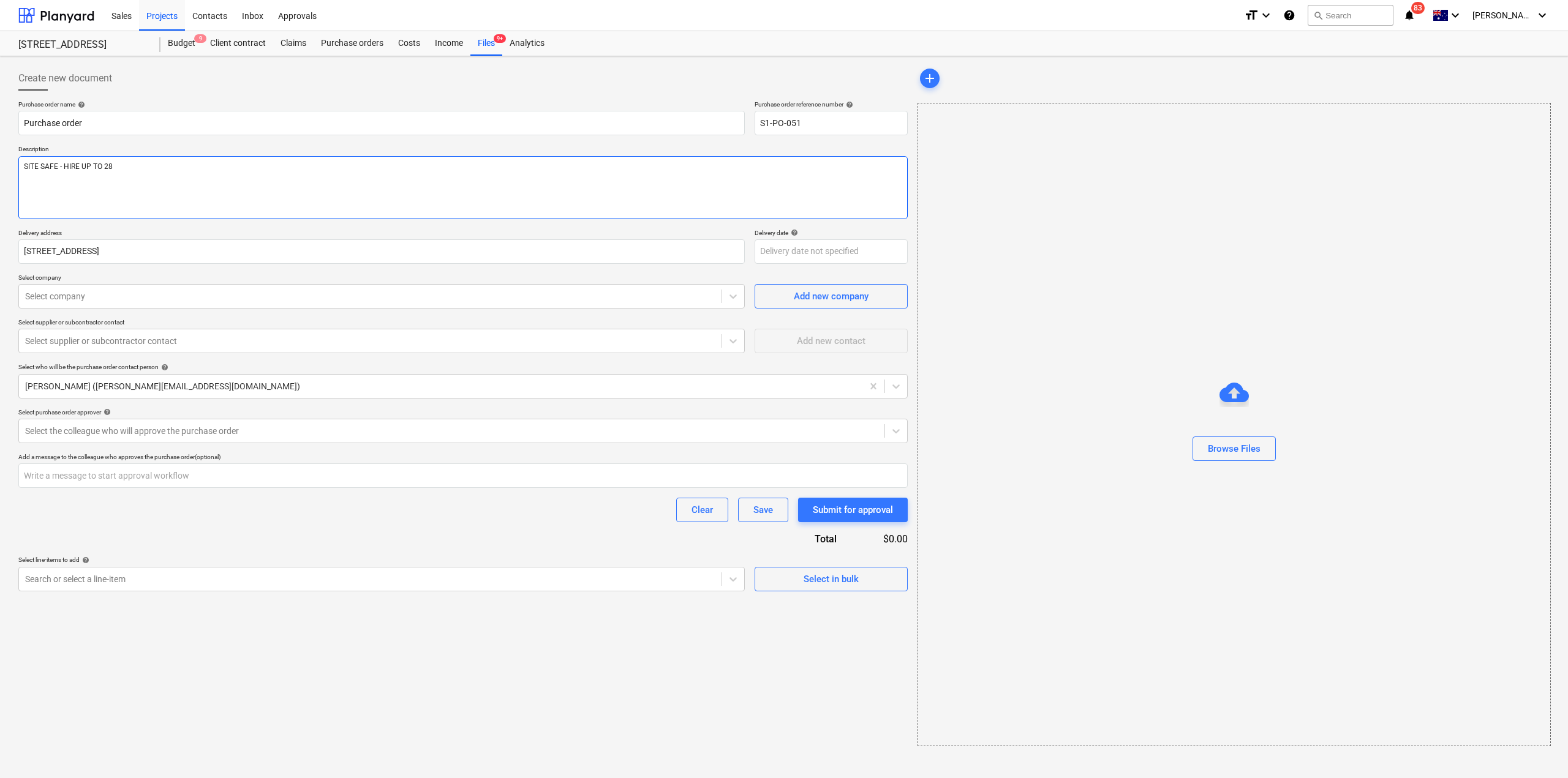
type textarea "x"
type textarea "SITE SAFE - HIRE UP TO 28/"
type textarea "x"
type textarea "SITE SAFE - HIRE UP TO 28/1"
type textarea "x"
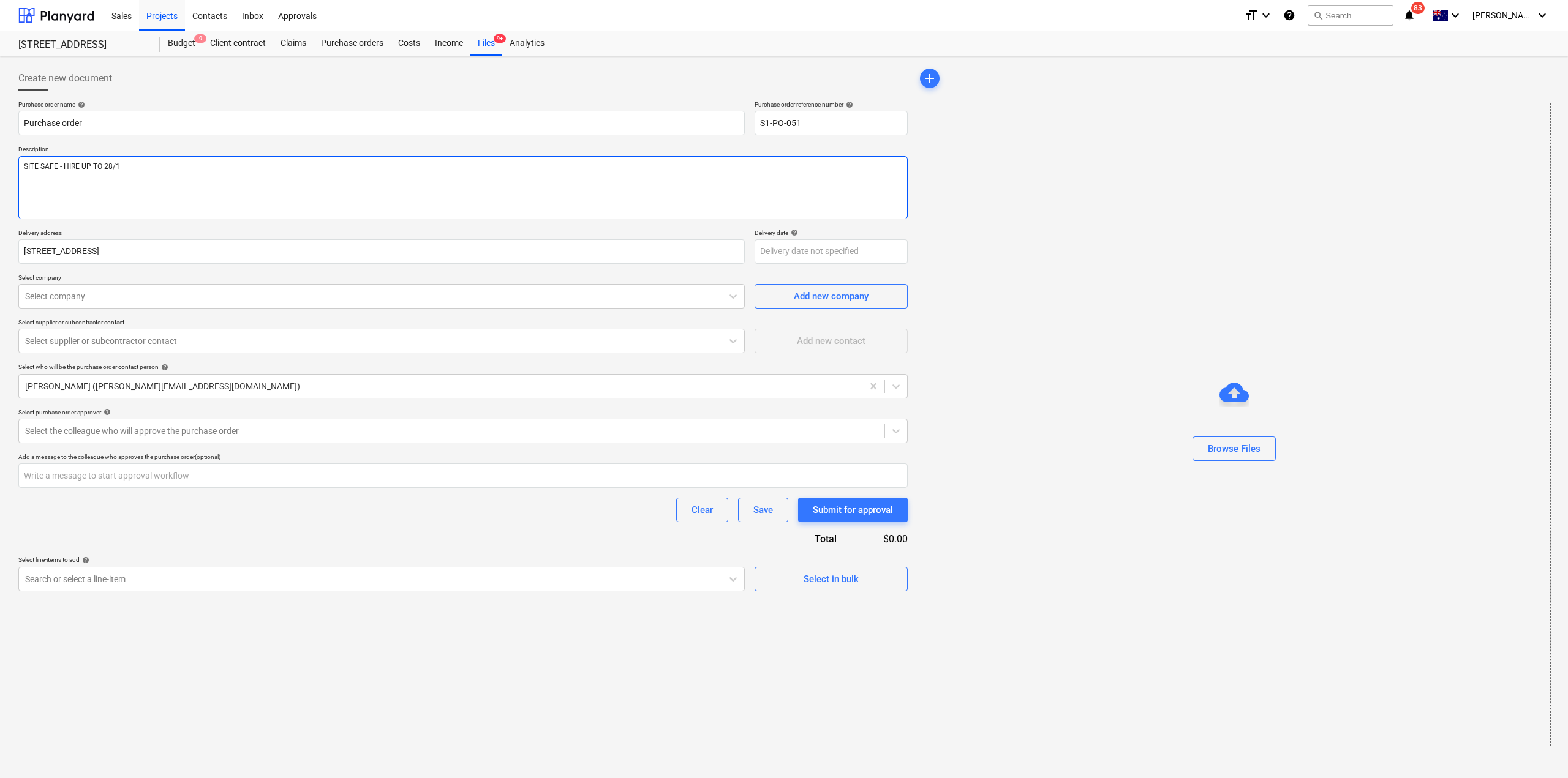
type textarea "SITE SAFE - HIRE UP TO 28/10"
type textarea "x"
type textarea "SITE SAFE - HIRE UP TO 28/10/"
type textarea "x"
type textarea "SITE SAFE - HIRE UP TO [DATE]"
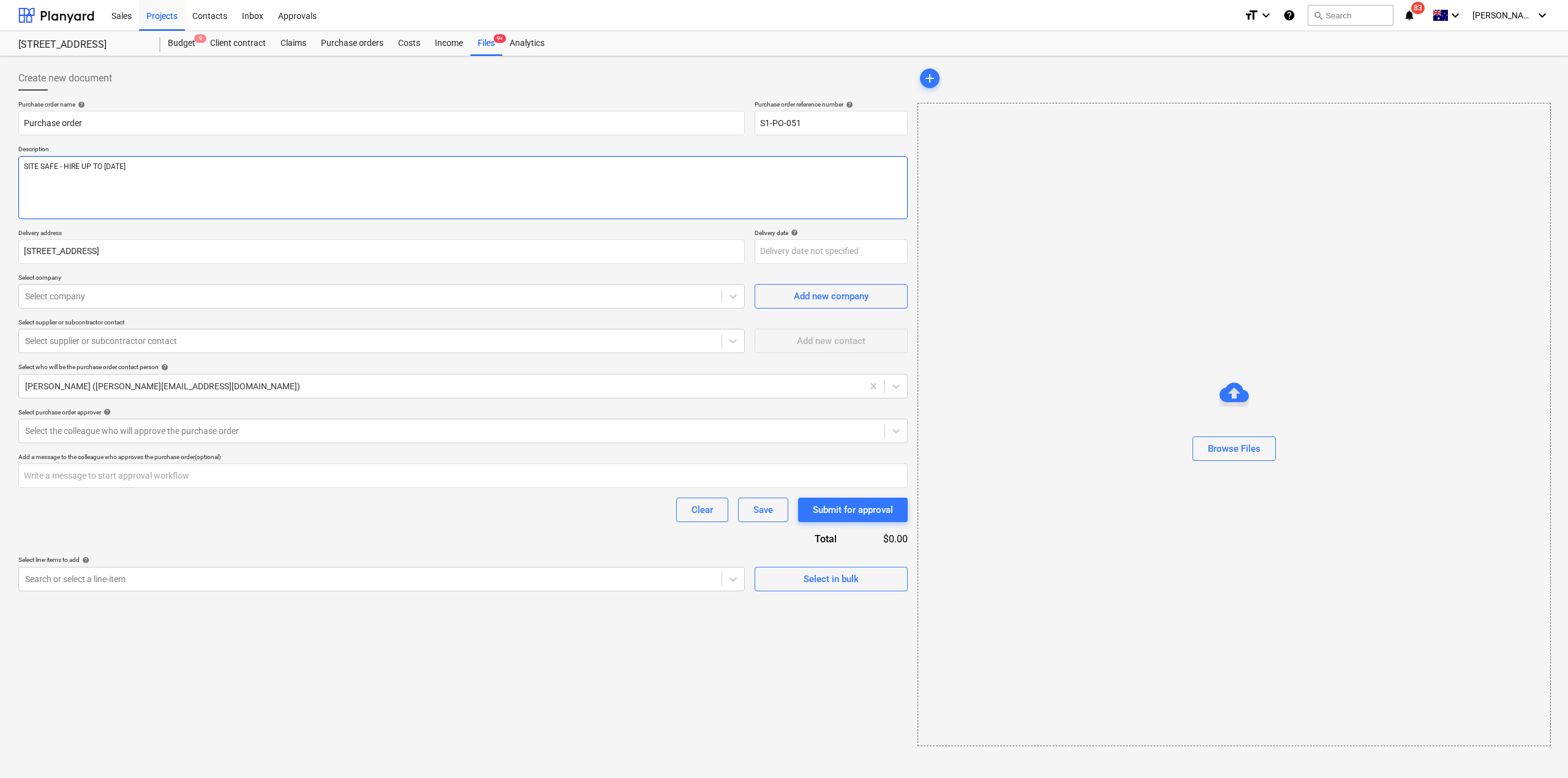
type textarea "x"
type textarea "SITE SAFE - HIRE UP TO [DATE]"
type textarea "x"
click at [265, 309] on div "Purchase order name help Purchase order Purchase order reference number help S1…" at bounding box center [463, 346] width 889 height 491
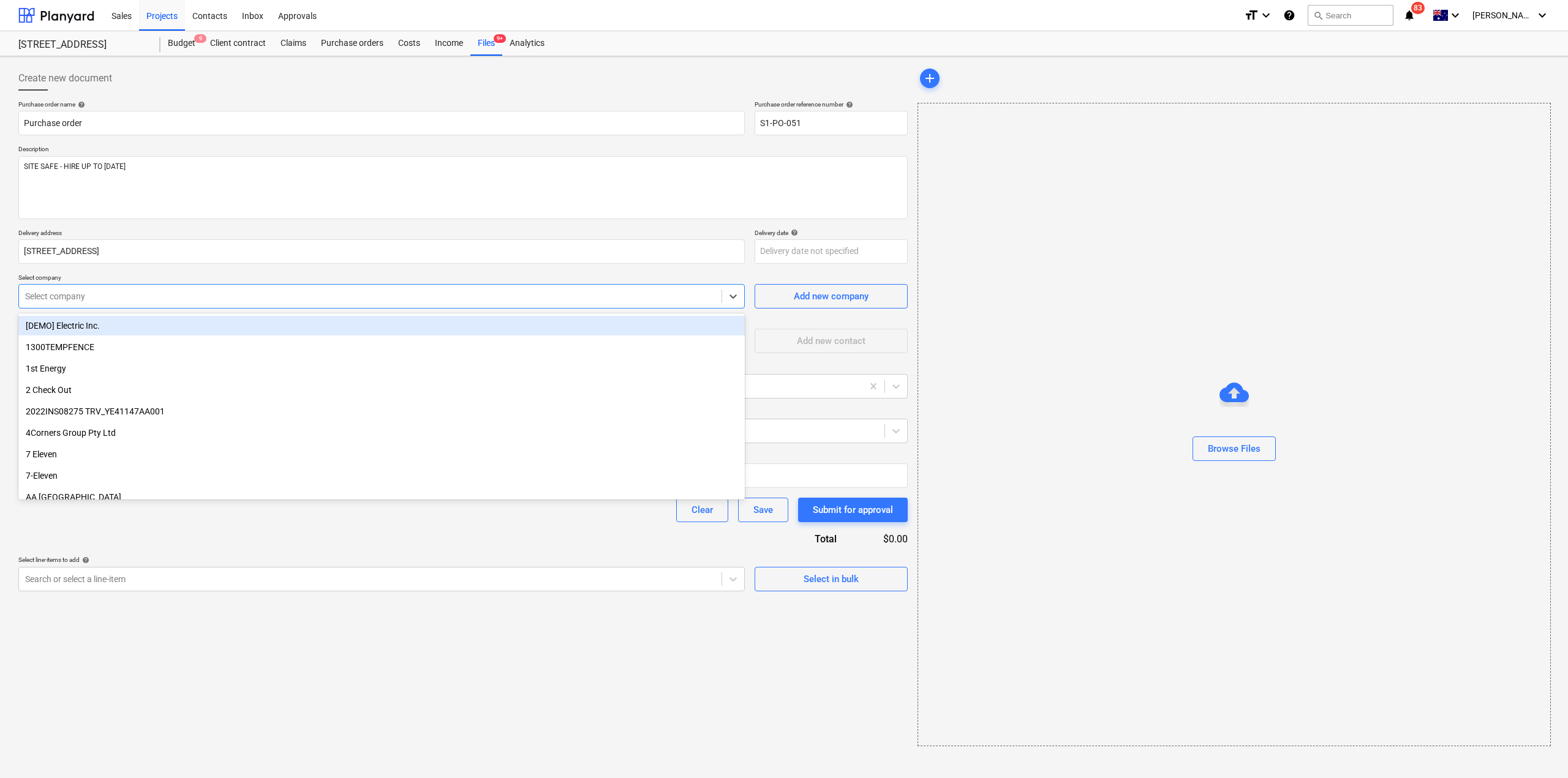
click at [258, 305] on div "Select company" at bounding box center [370, 296] width 703 height 17
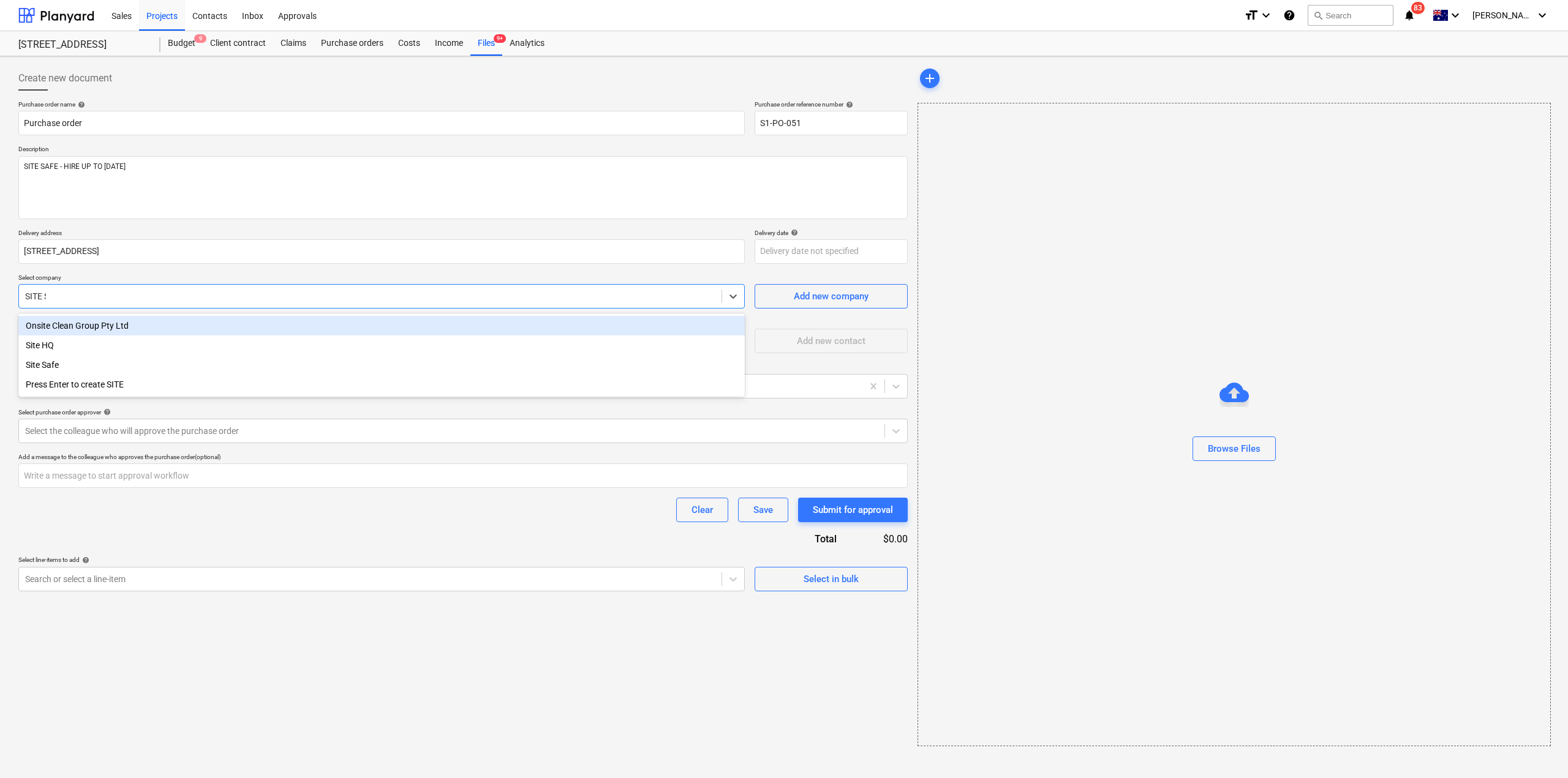
type input "SITE SA"
click at [178, 320] on div "Site Safe" at bounding box center [381, 325] width 726 height 20
type textarea "x"
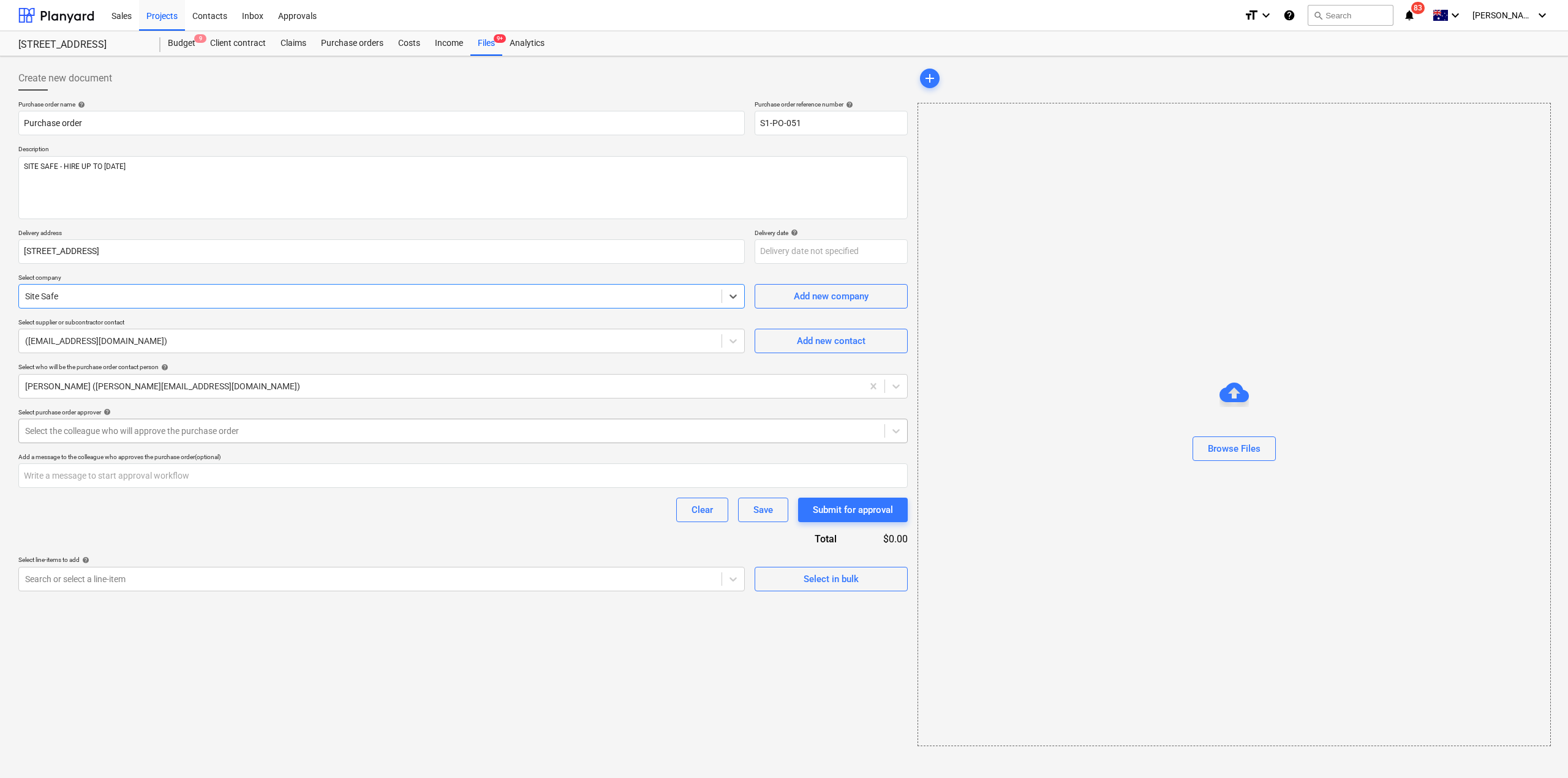
click at [213, 430] on div at bounding box center [451, 430] width 853 height 12
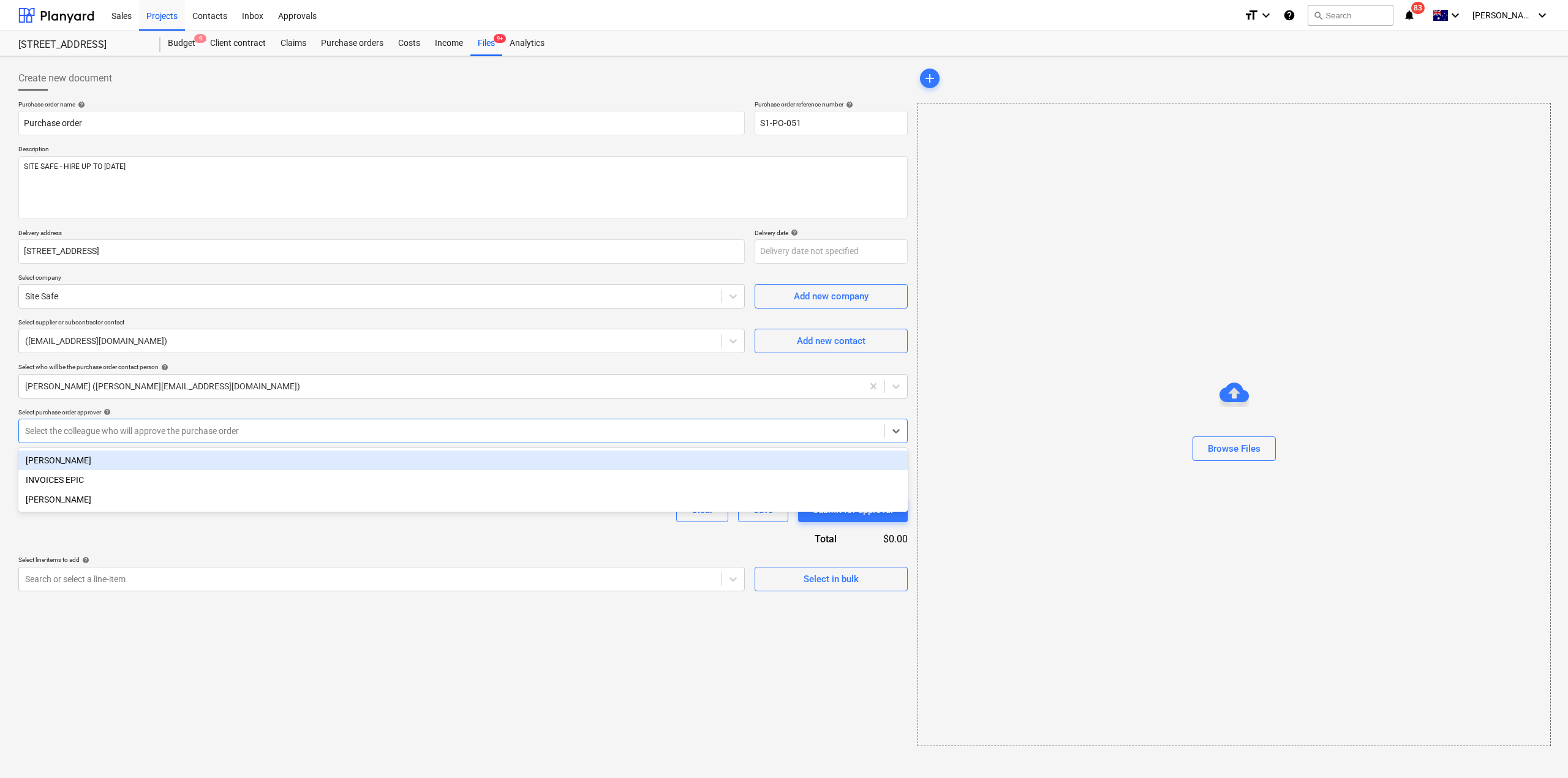
click at [172, 465] on div "[PERSON_NAME]" at bounding box center [463, 460] width 889 height 20
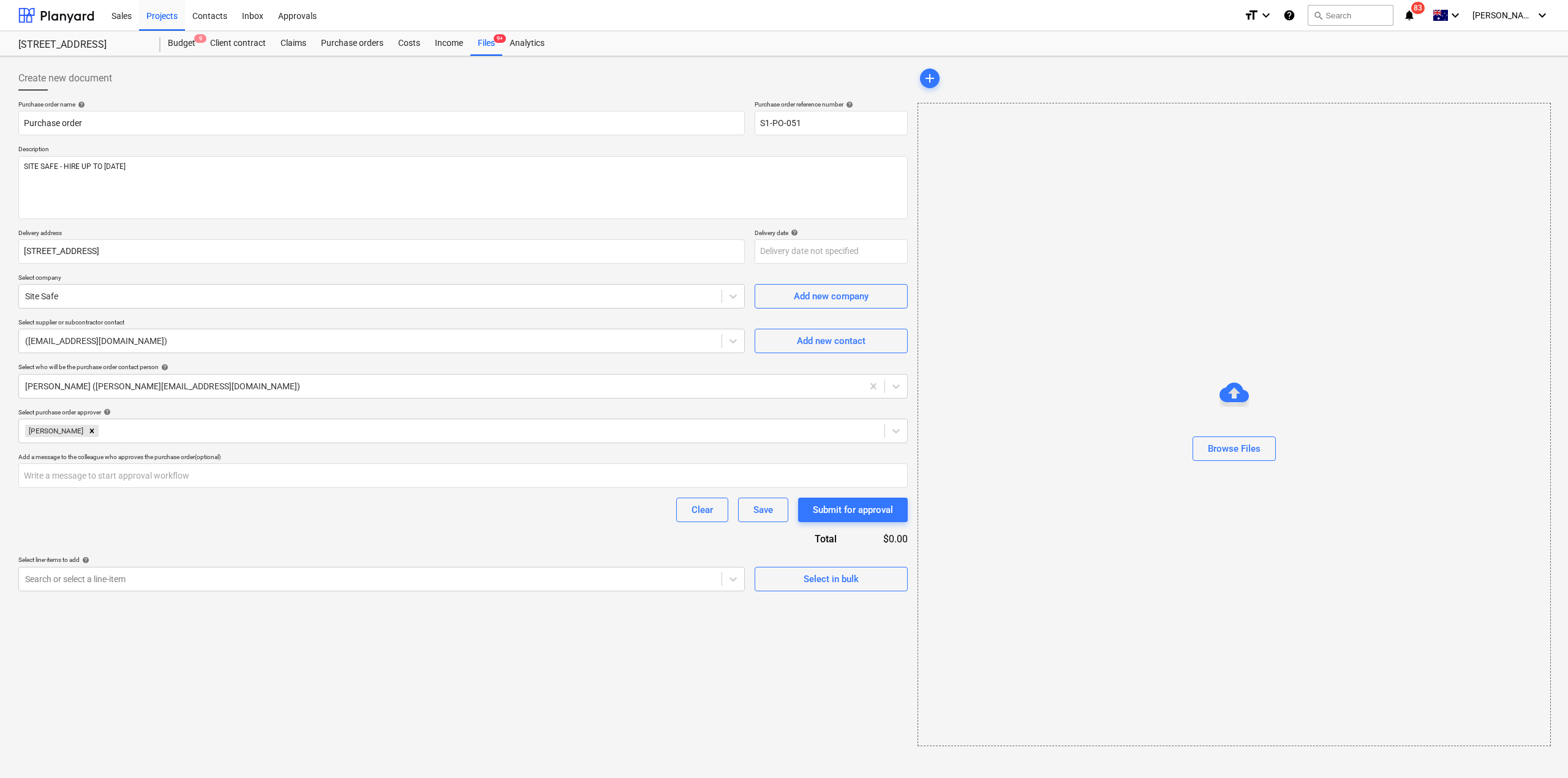
click at [169, 519] on div "Clear Save Submit for approval" at bounding box center [463, 510] width 889 height 24
click at [186, 170] on textarea "SITE SAFE - HIRE UP TO [DATE]" at bounding box center [463, 188] width 889 height 63
type textarea "x"
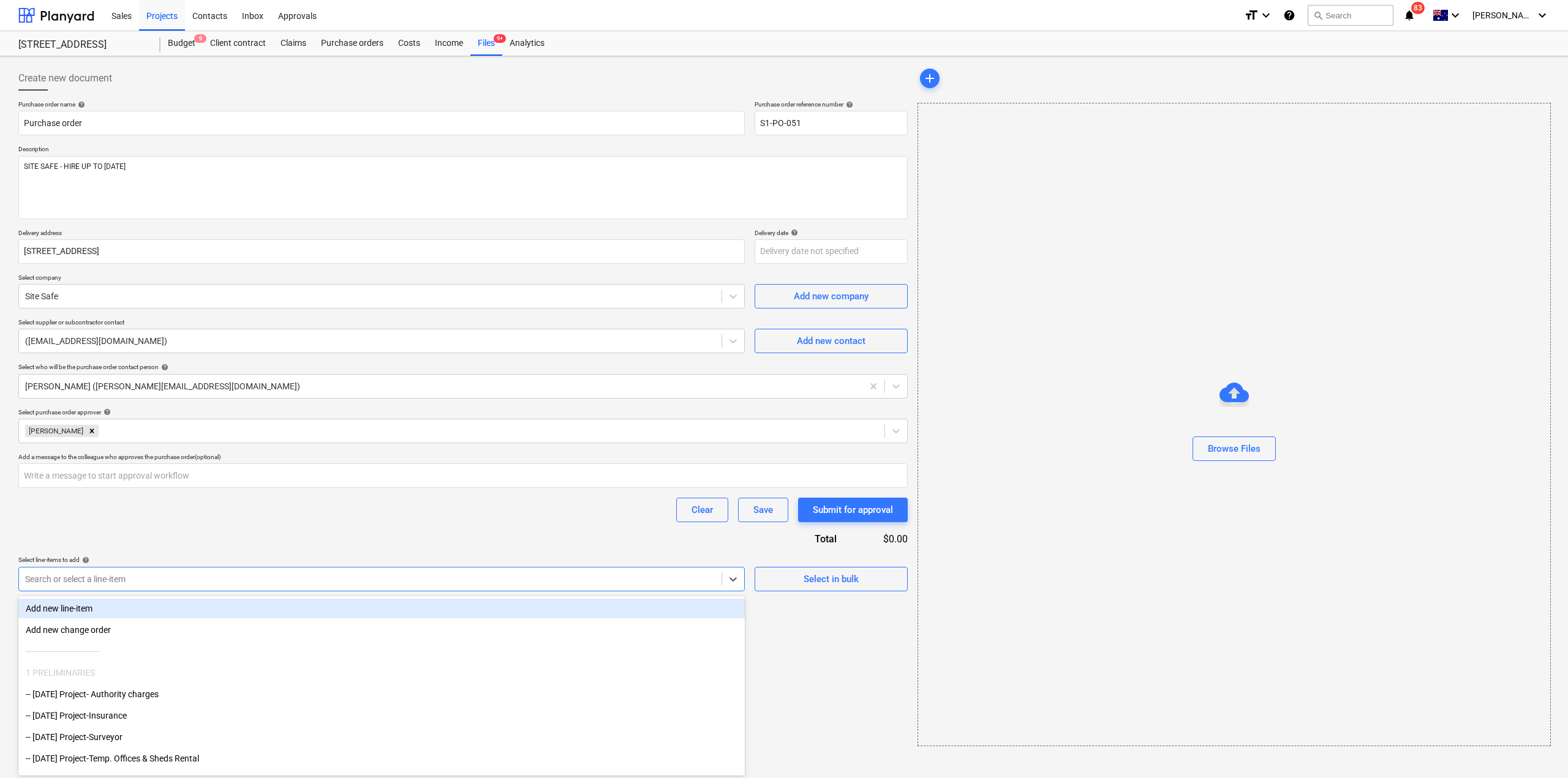
click at [172, 576] on div at bounding box center [370, 579] width 690 height 12
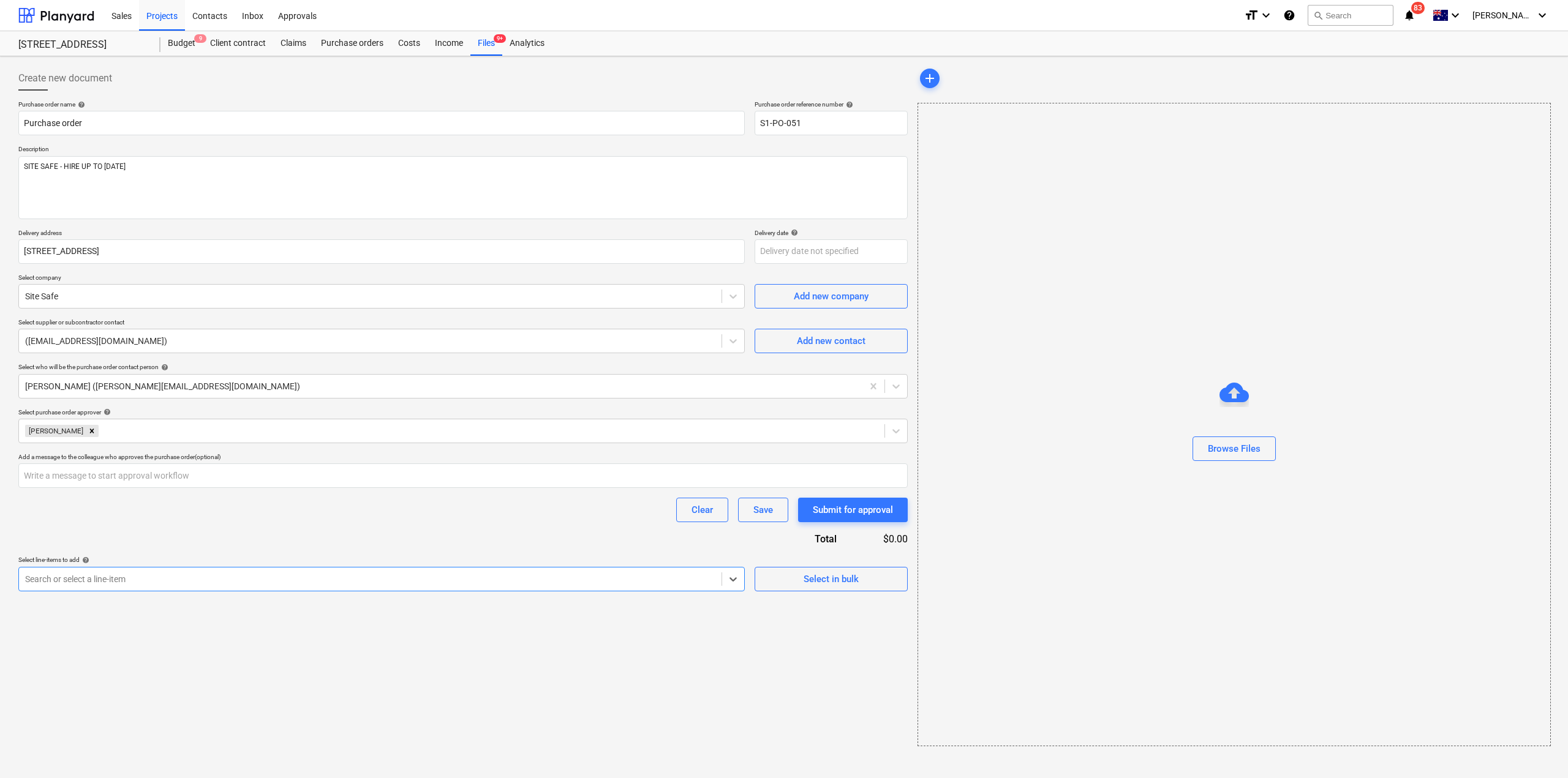
click at [171, 570] on div "Search or select a line-item" at bounding box center [370, 579] width 703 height 17
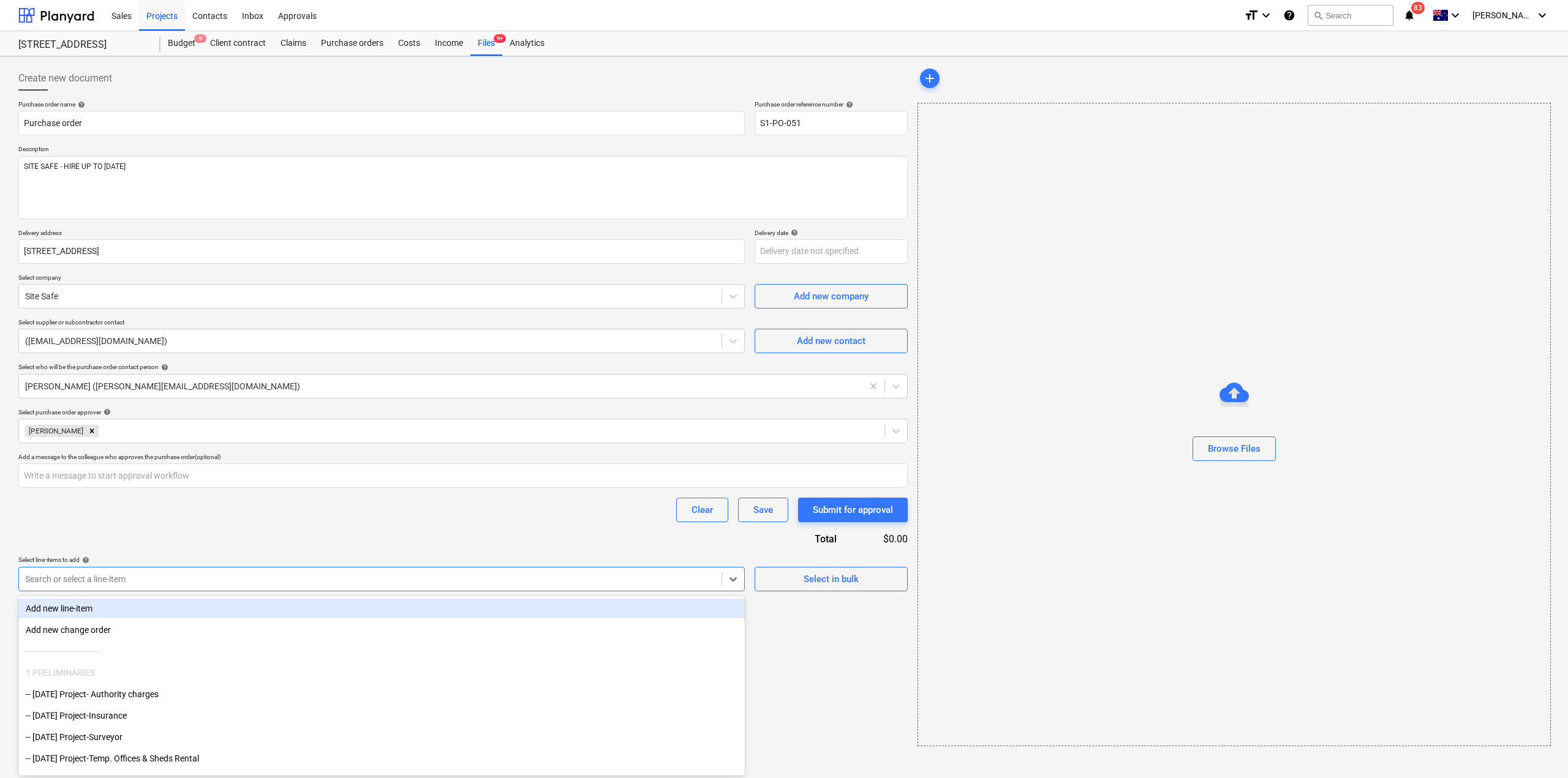
click at [171, 570] on div "Search or select a line-item" at bounding box center [370, 579] width 703 height 17
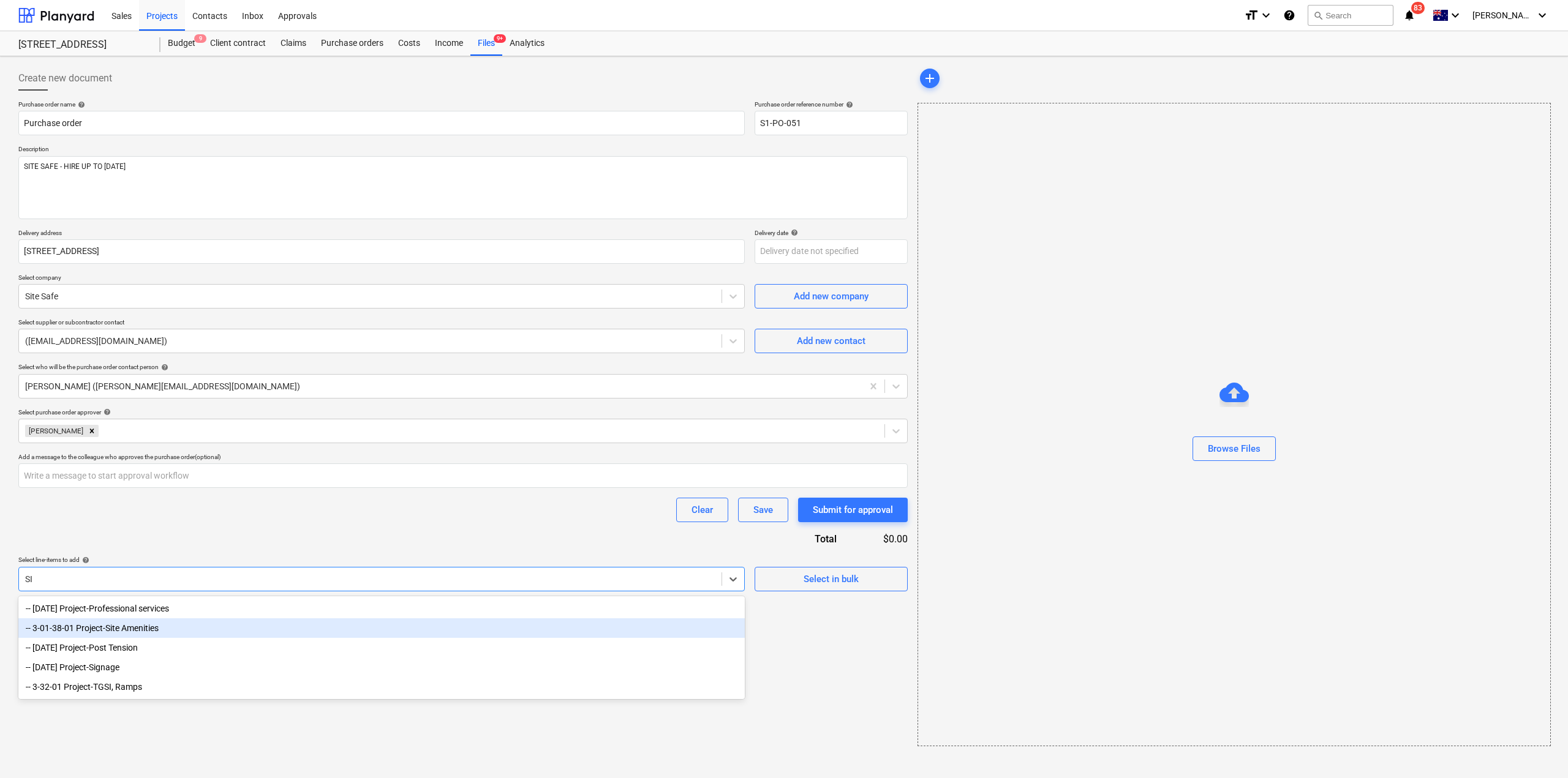
type input "S"
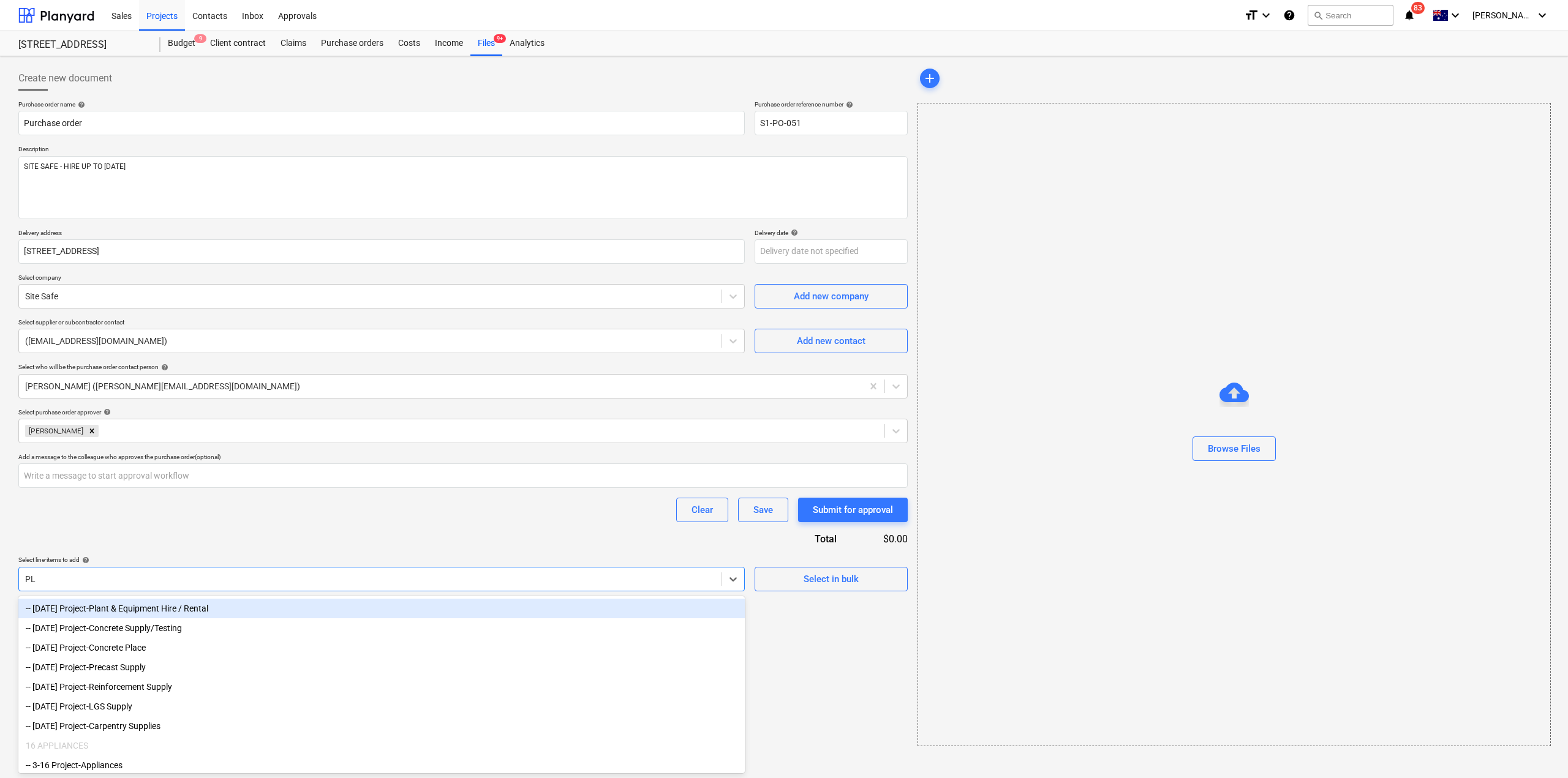
type input "PLA"
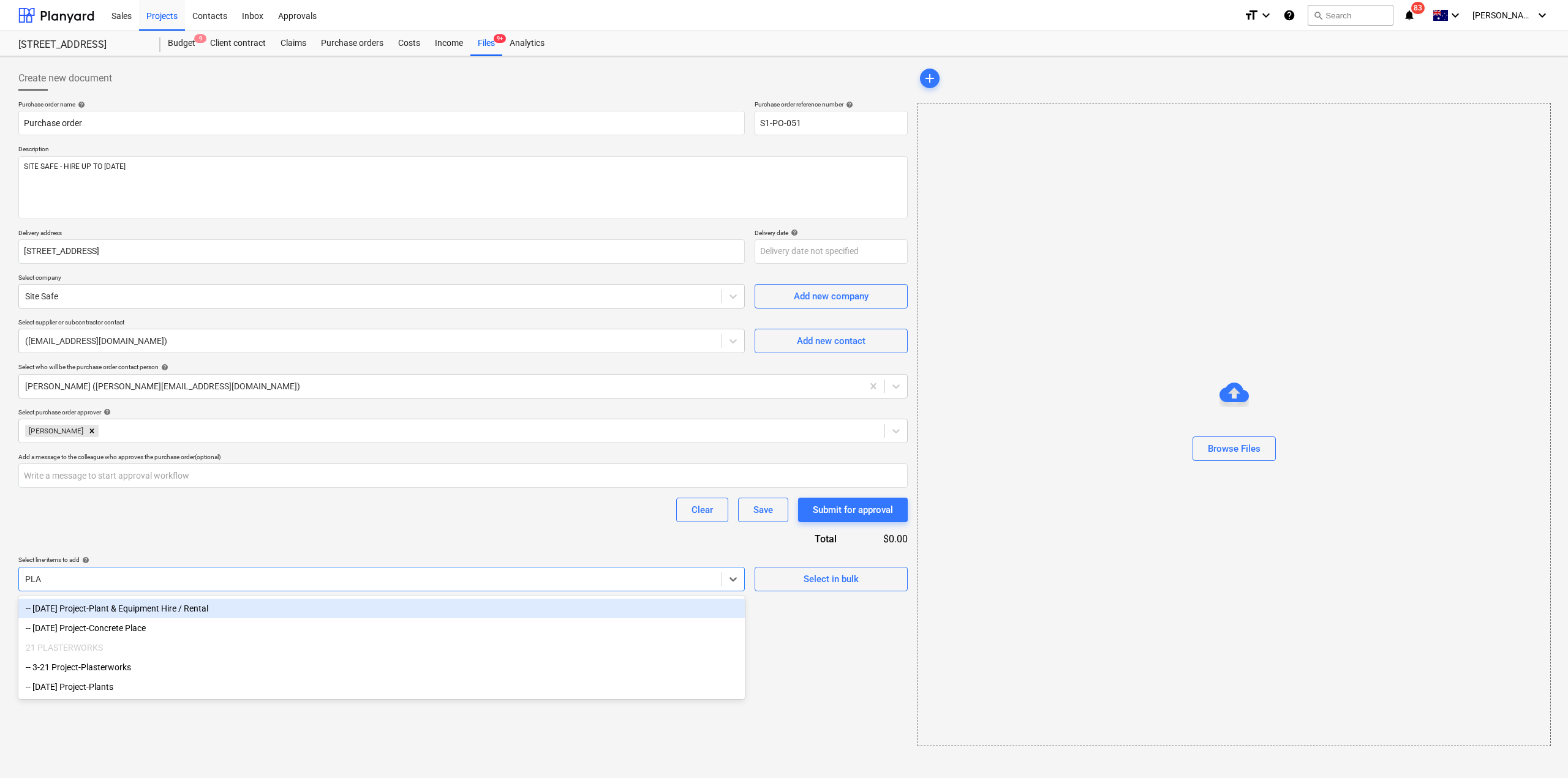
click at [204, 613] on div "-- [DATE] Project-Plant & Equipment Hire / Rental" at bounding box center [381, 607] width 726 height 20
type textarea "x"
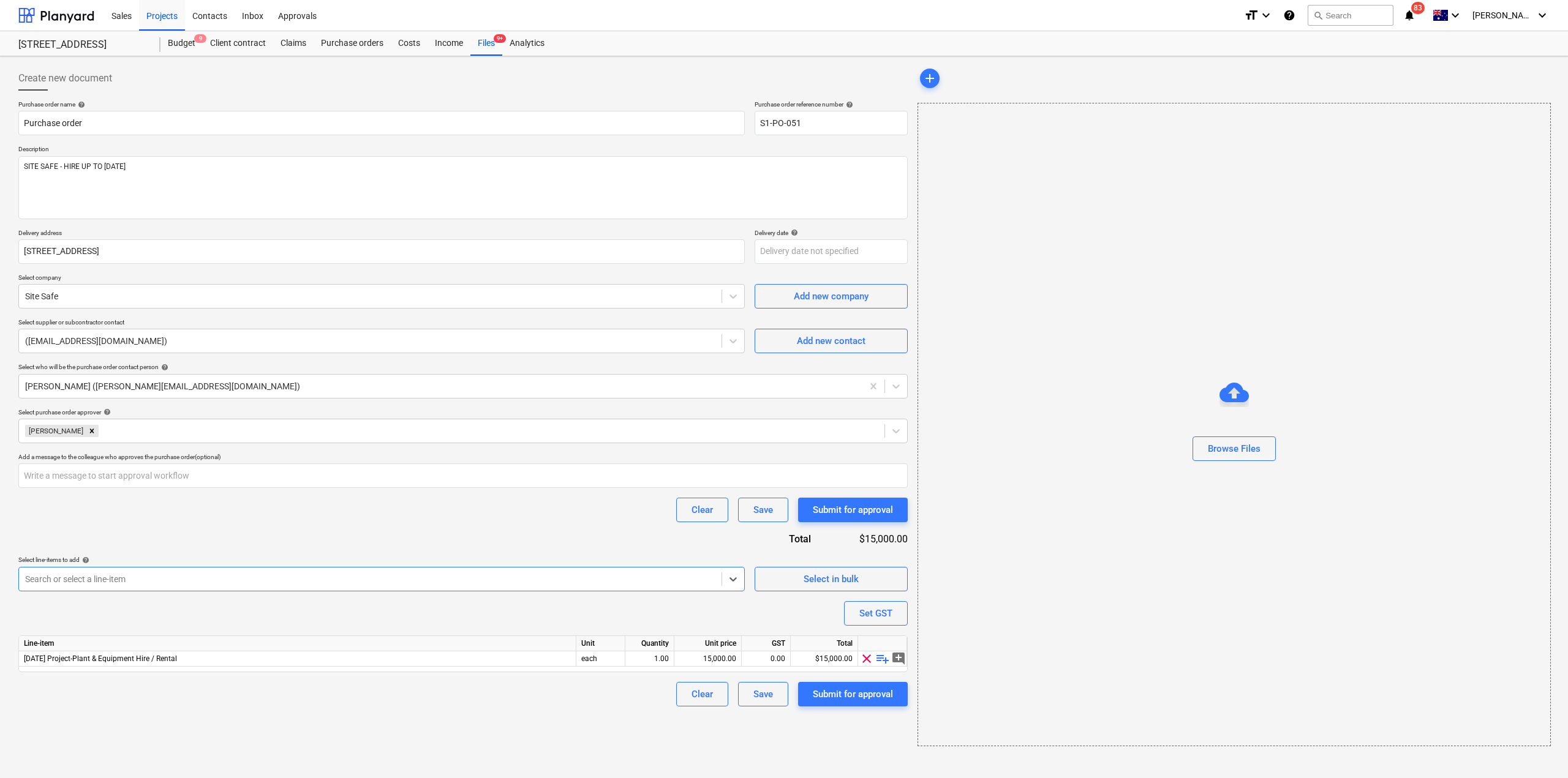
click at [260, 531] on div "Purchase order name help Purchase order Purchase order reference number help S1…" at bounding box center [463, 403] width 889 height 606
click at [887, 656] on span "playlist_add" at bounding box center [883, 659] width 15 height 15
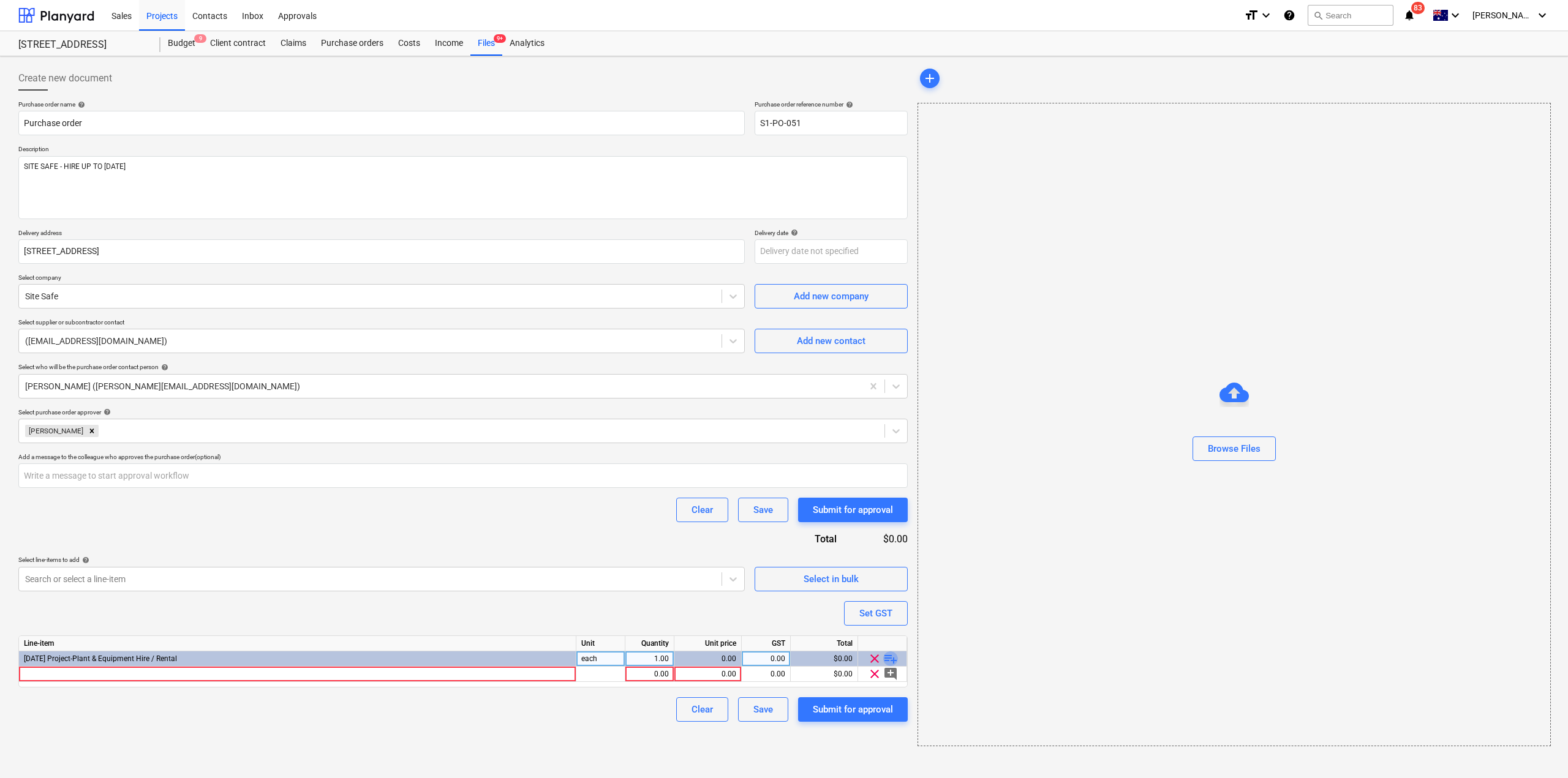
click at [887, 660] on span "playlist_add" at bounding box center [890, 659] width 15 height 15
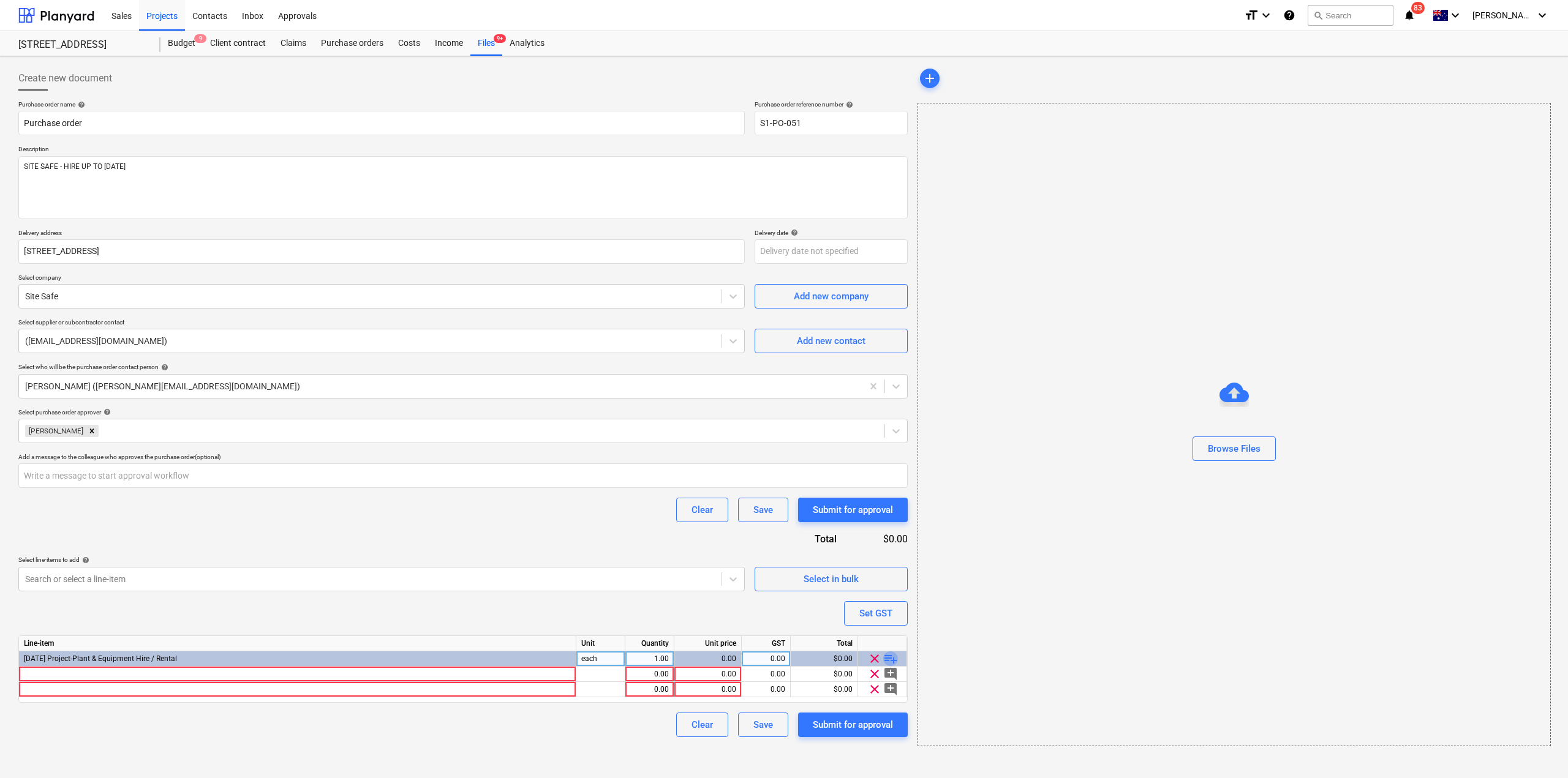
click at [892, 661] on span "playlist_add" at bounding box center [890, 659] width 15 height 15
type textarea "x"
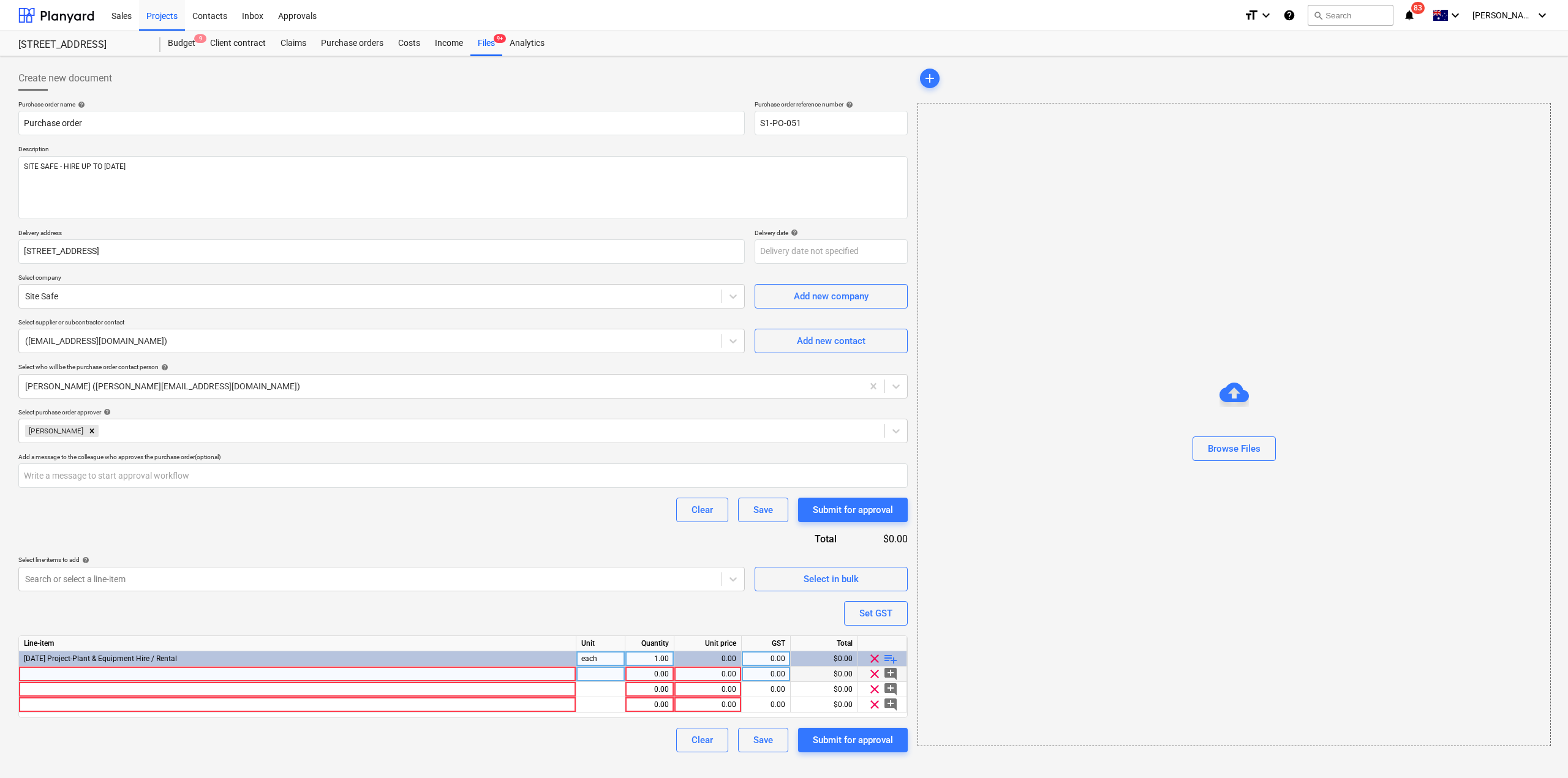
click at [413, 680] on div at bounding box center [297, 674] width 557 height 15
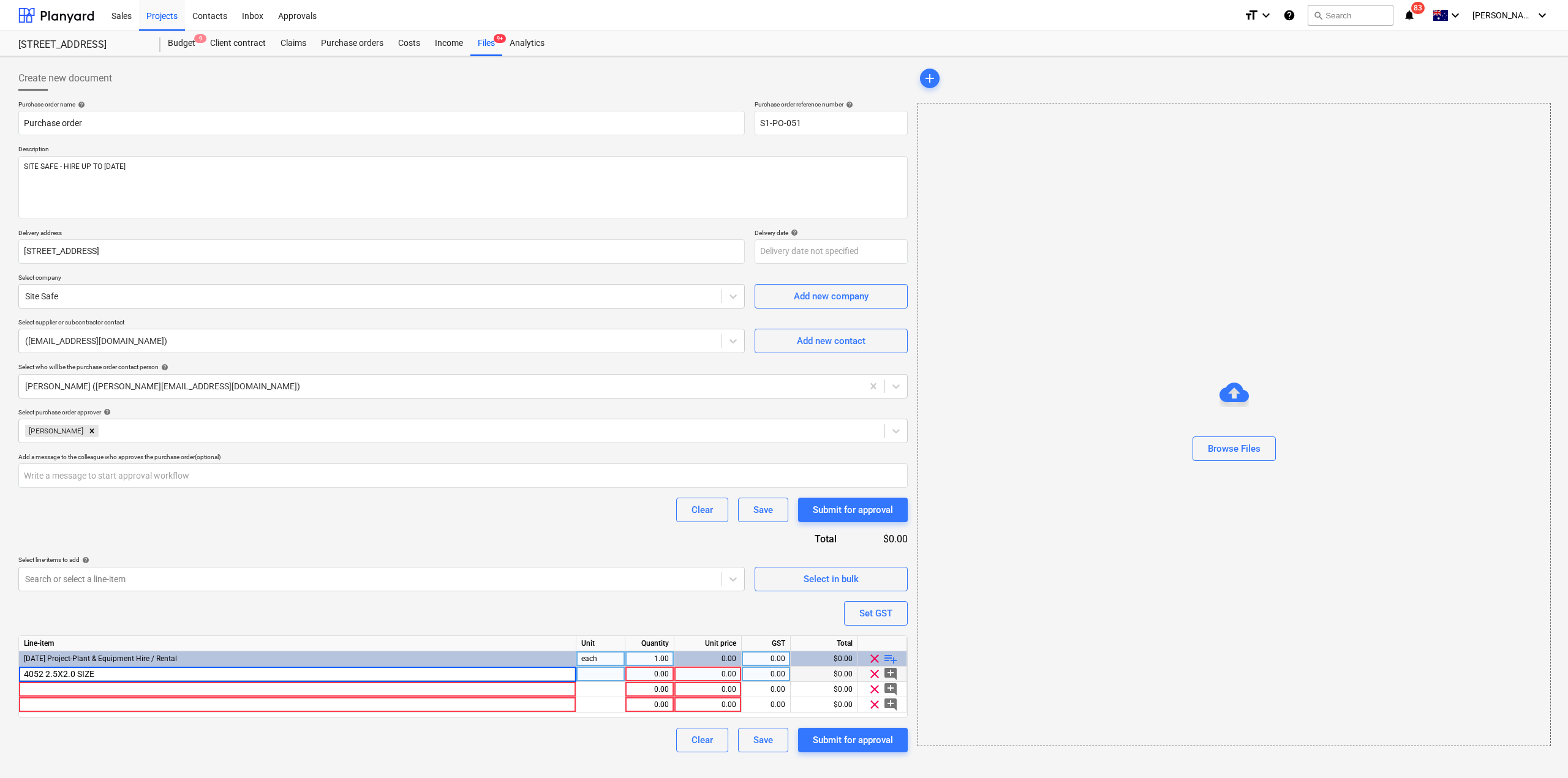
type input "4052 2.5X2.0 SIZE 5"
type textarea "x"
click at [622, 678] on div "pcs" at bounding box center [600, 674] width 49 height 15
type input "WEEK"
type textarea "x"
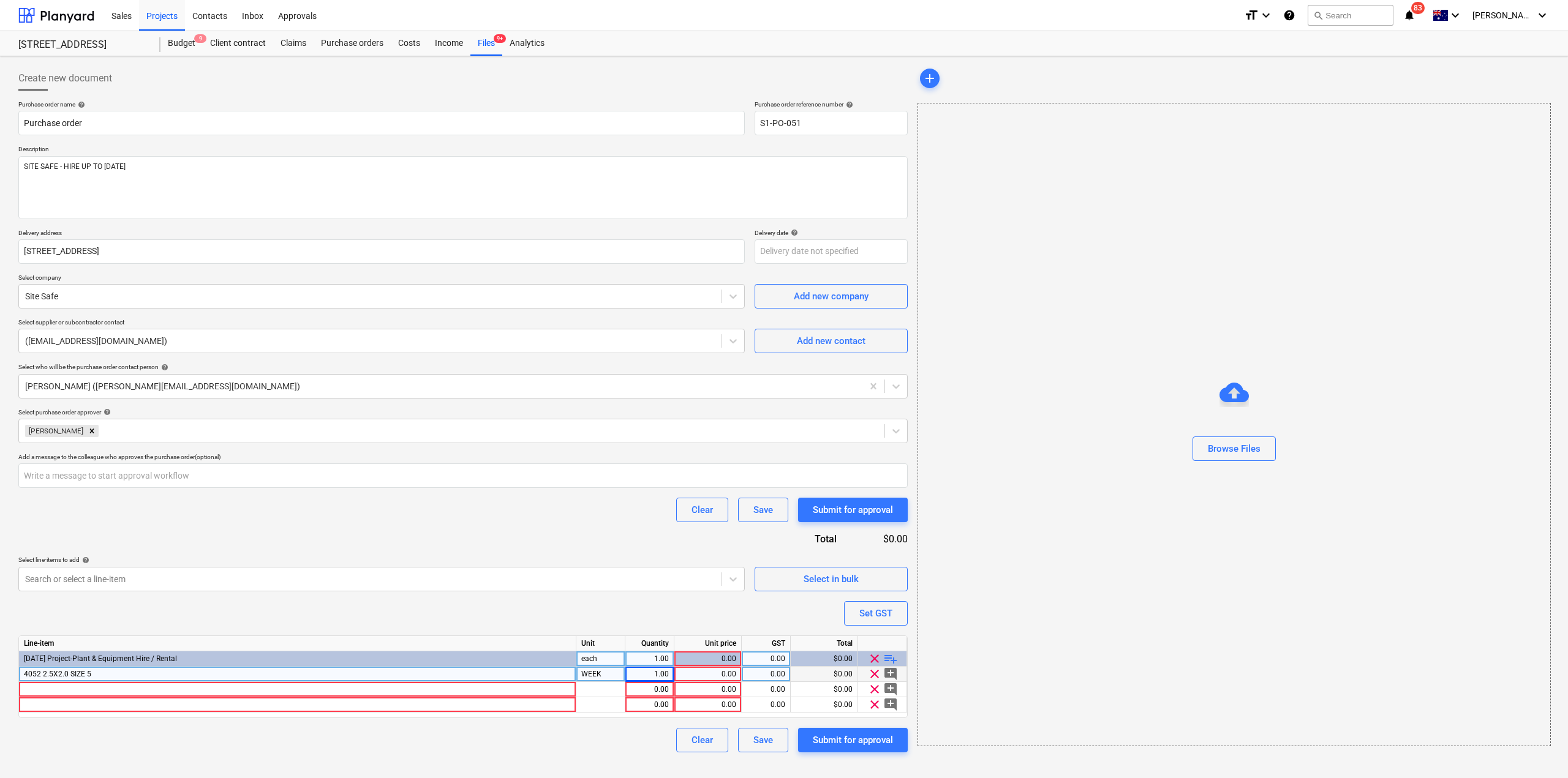
click at [298, 670] on div "4052 2.5X2.0 SIZE 5" at bounding box center [297, 674] width 557 height 15
click at [299, 672] on input "4052 2.5X2.0 SIZE 5" at bounding box center [296, 674] width 557 height 15
type input "4052 2.5X2.0 SIZE 5 - HIRE FROM [DATE] TO PICK UP 1/"
click at [246, 677] on div "4052 2.5X2.0 SIZE 5 - HIRE FROM [DATE] TO PICK UP 1/" at bounding box center [297, 674] width 557 height 15
click at [301, 672] on input "4052 2.5X2.0 SIZE 5 - HIRE FROM [DATE] TO PICK UP 1/" at bounding box center [296, 674] width 557 height 15
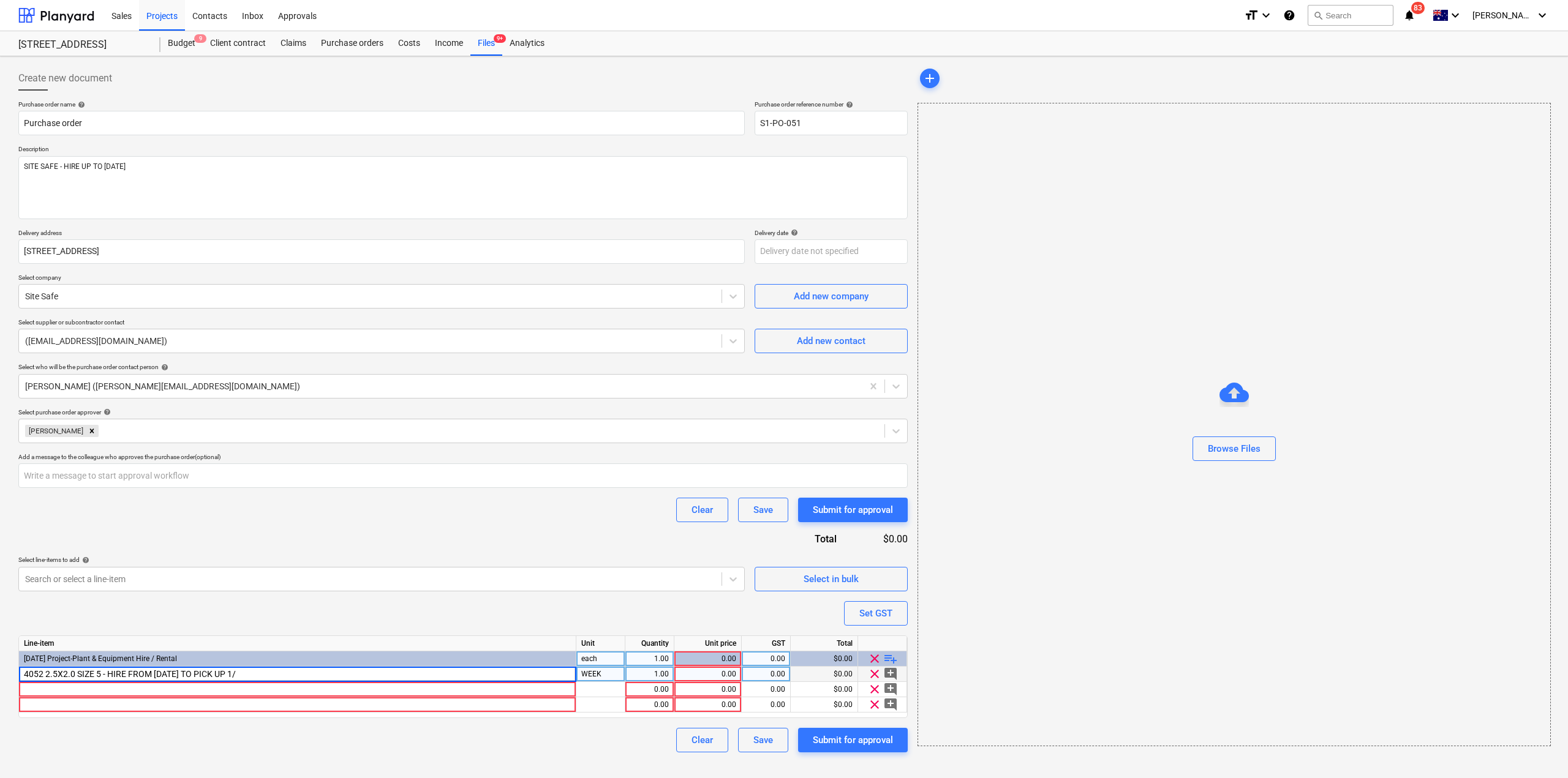
type textarea "x"
type input "4052 2.5X2.0 SIZE 5 - HIRE FROM [DATE] TO PICK UP [DATE]"
click at [644, 672] on div "1.00" at bounding box center [649, 674] width 38 height 15
click at [409, 691] on div at bounding box center [297, 689] width 557 height 15
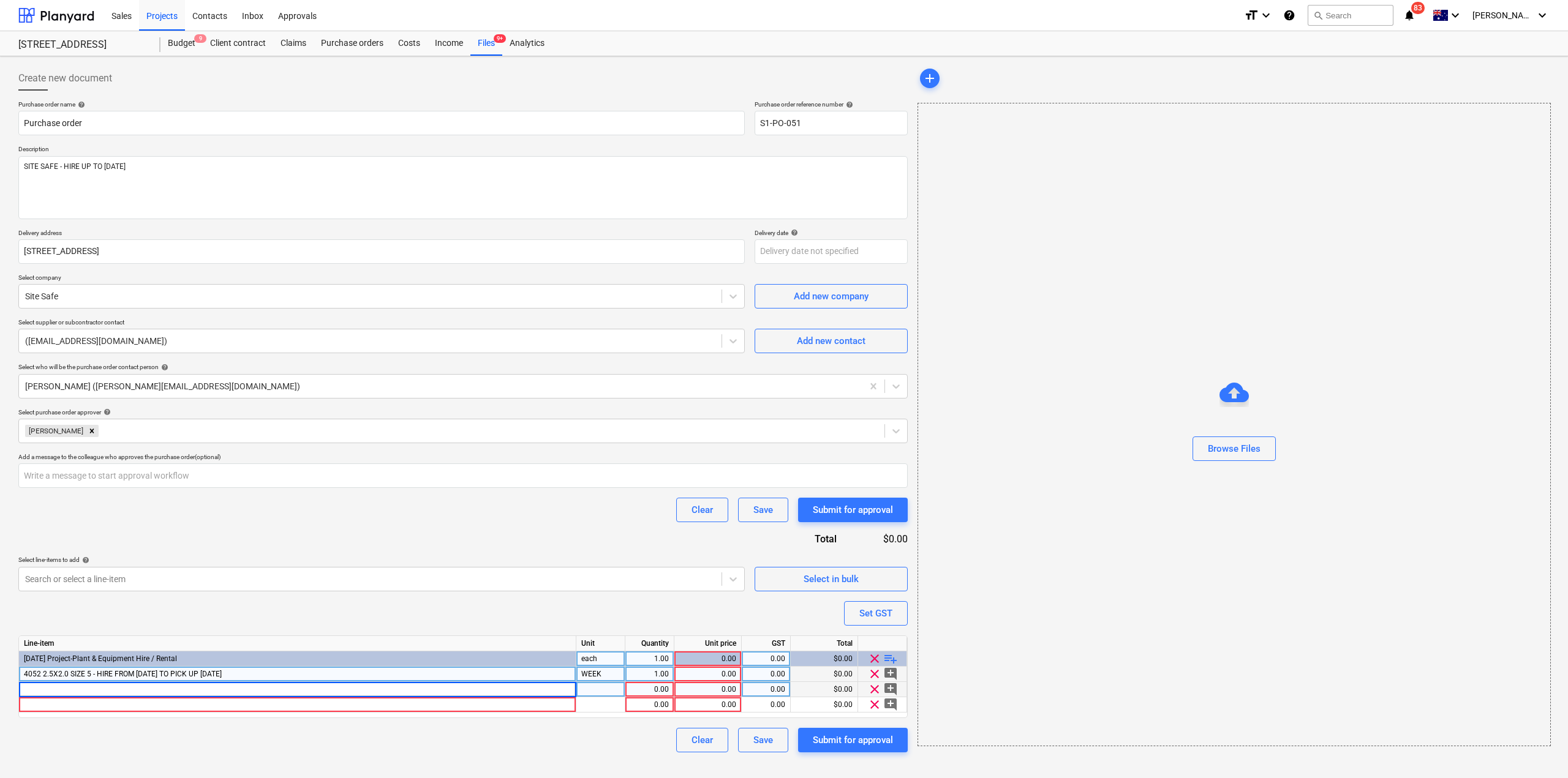
type textarea "x"
type input "1 X WAIVER (10%)"
type textarea "x"
